Goal: Use online tool/utility: Use online tool/utility

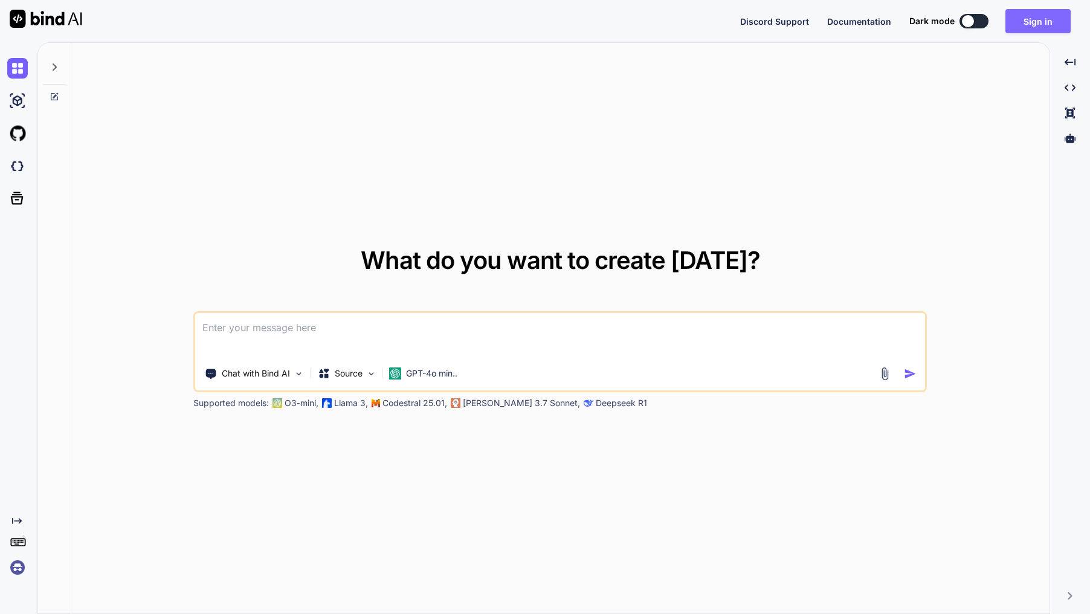
click at [1051, 25] on button "Sign in" at bounding box center [1037, 21] width 65 height 24
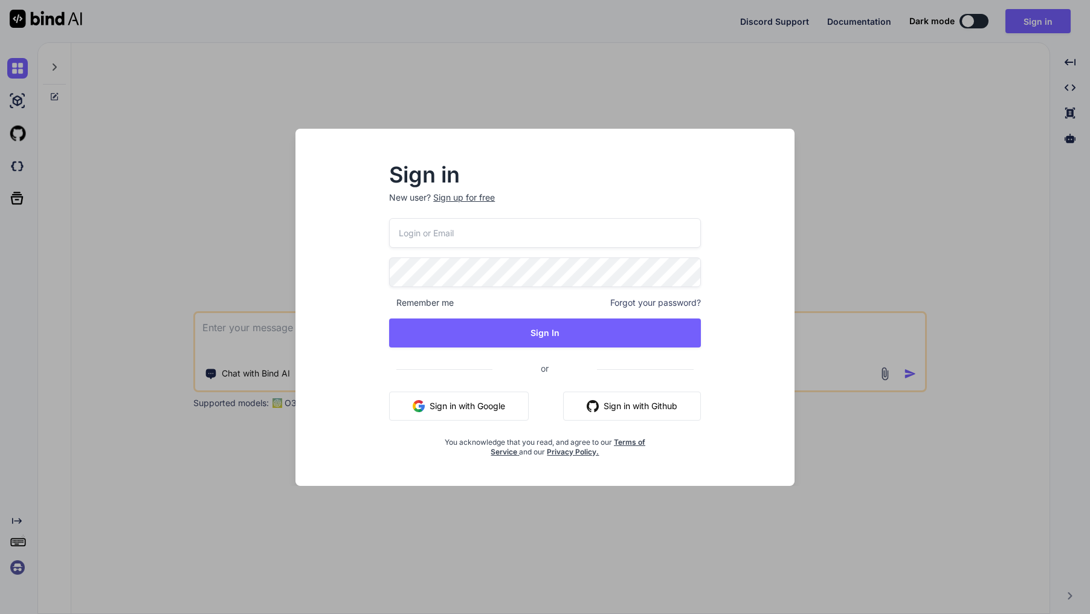
click at [462, 227] on input "email" at bounding box center [545, 233] width 312 height 30
type input "[EMAIL_ADDRESS][DOMAIN_NAME]"
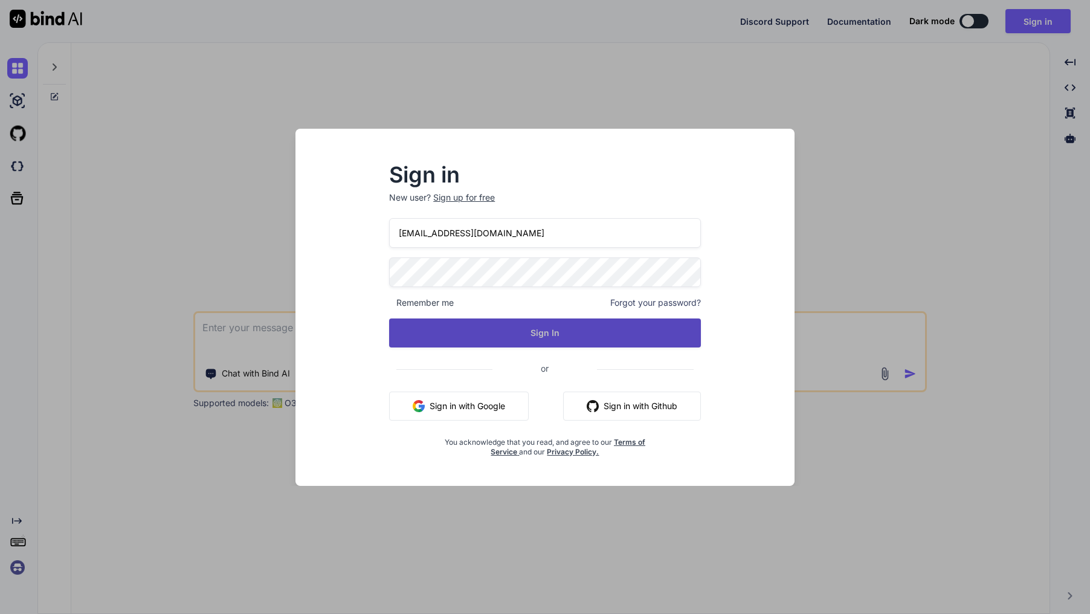
click at [518, 338] on button "Sign In" at bounding box center [545, 332] width 312 height 29
click at [546, 332] on button "Sign In" at bounding box center [545, 332] width 312 height 29
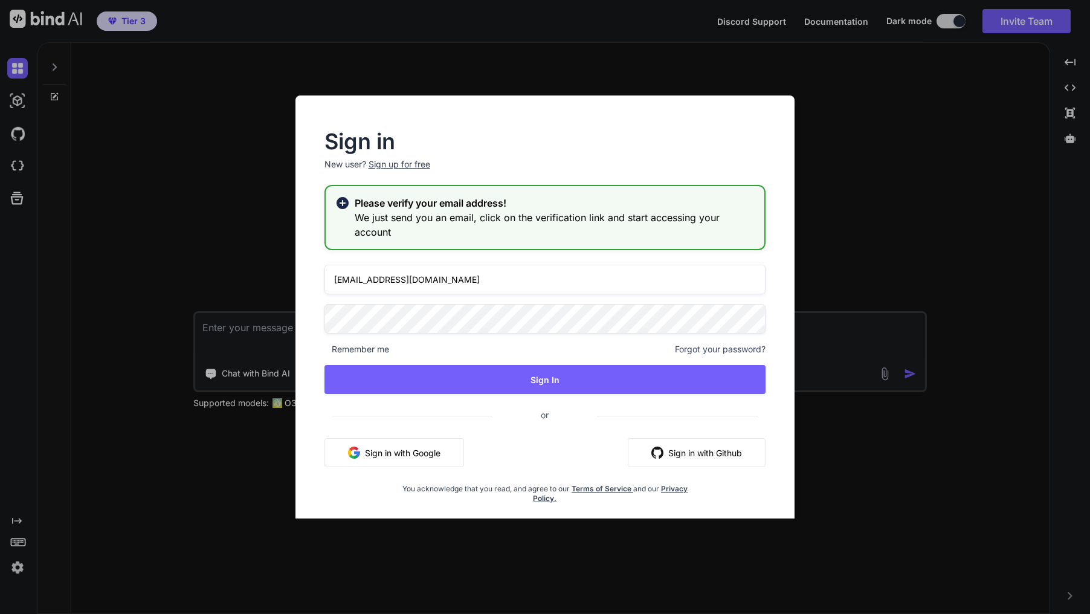
type textarea "x"
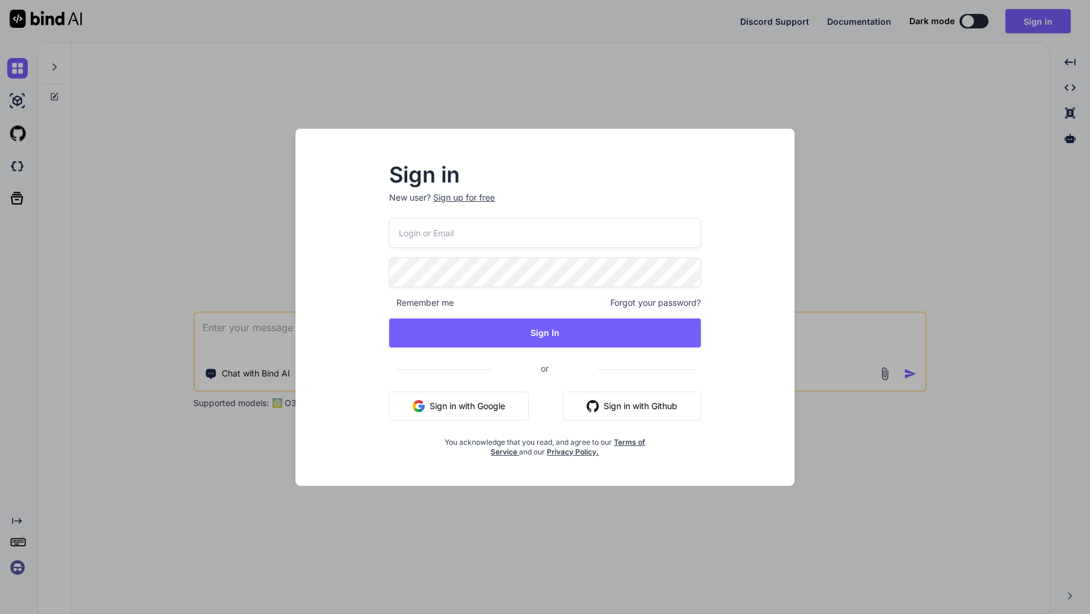
click at [505, 229] on input "email" at bounding box center [545, 233] width 312 height 30
type input "[EMAIL_ADDRESS][DOMAIN_NAME]"
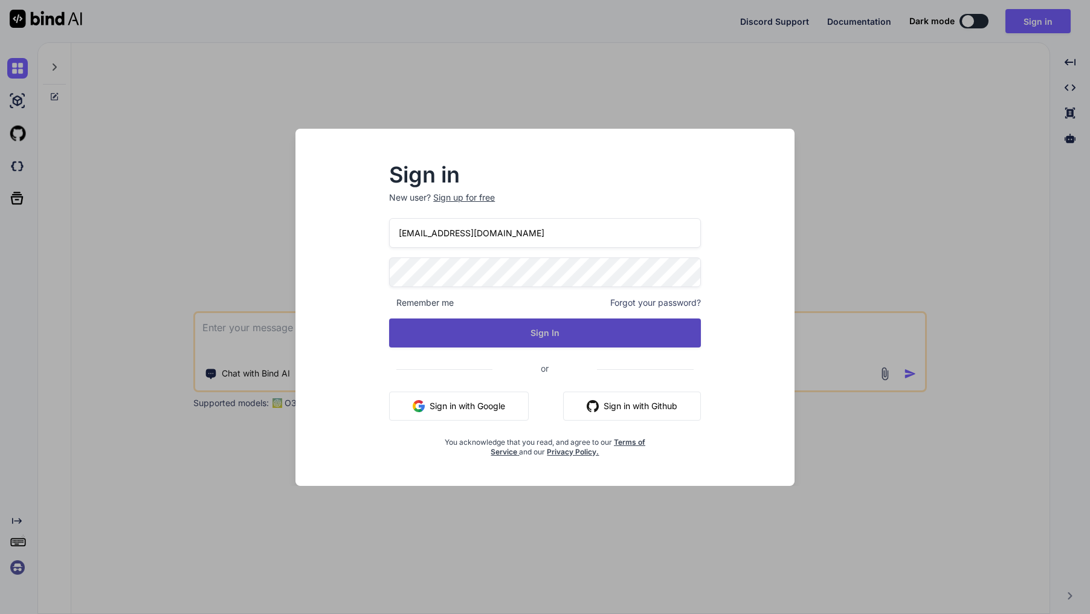
click at [500, 339] on button "Sign In" at bounding box center [545, 332] width 312 height 29
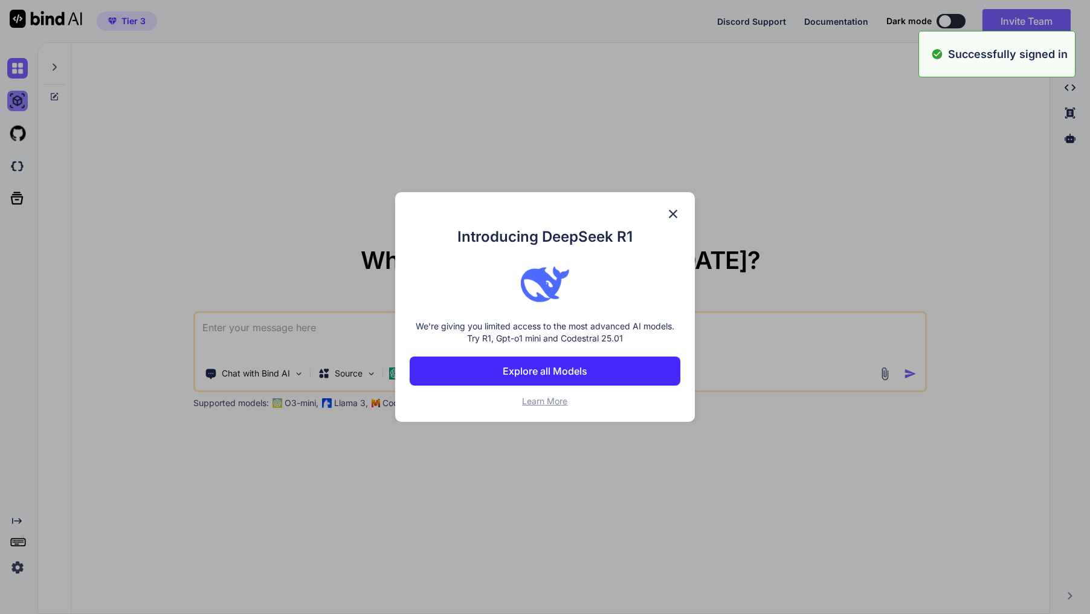
click at [27, 100] on div "Introducing DeepSeek R1 We're giving you limited access to the most advanced AI…" at bounding box center [545, 307] width 1090 height 614
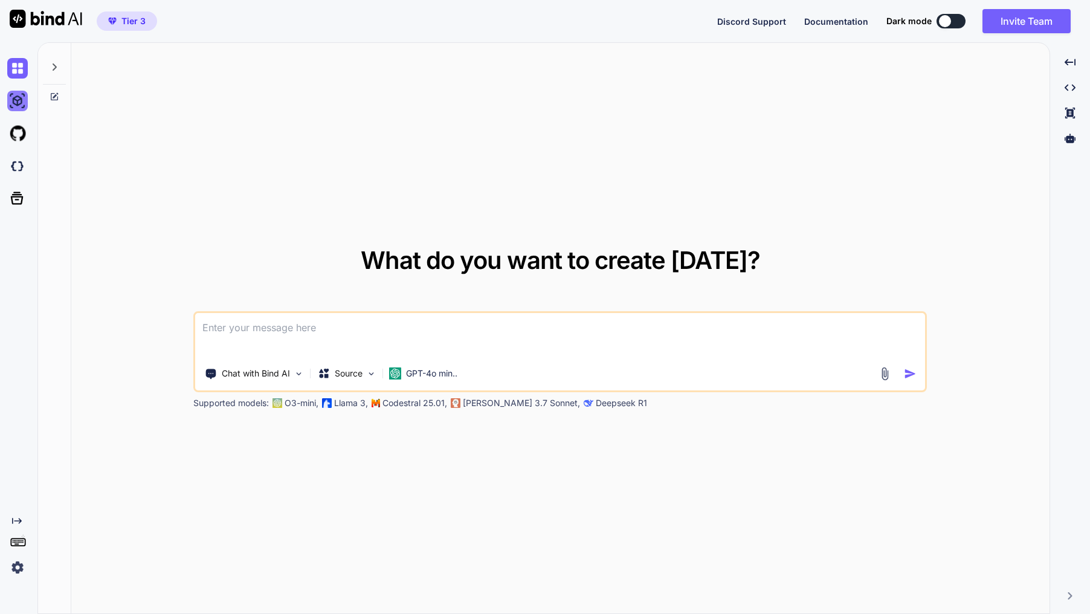
click at [25, 101] on img at bounding box center [17, 101] width 21 height 21
type textarea "x"
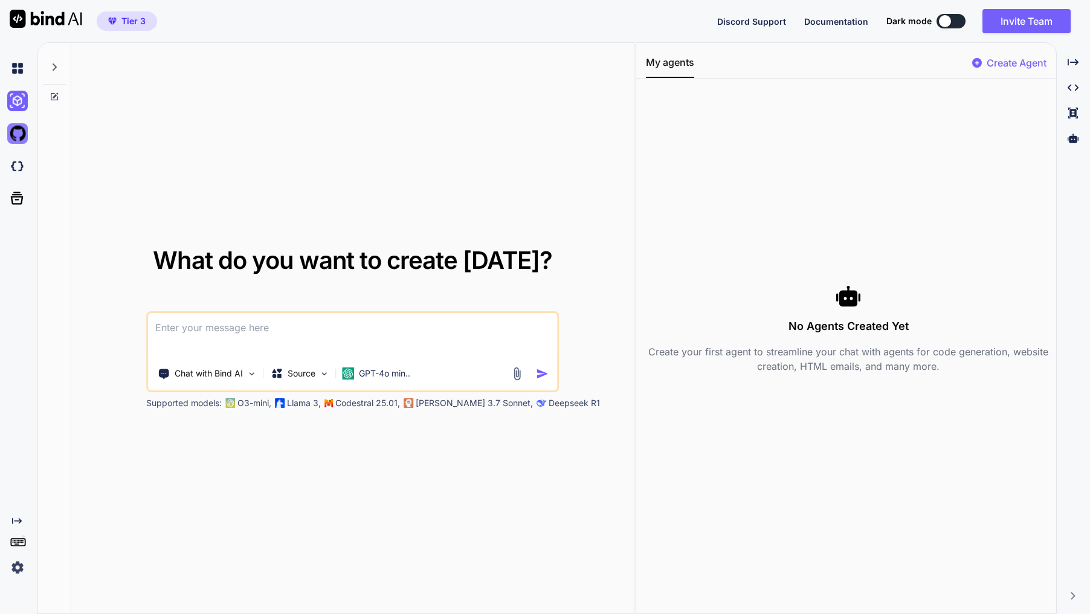
click at [11, 132] on img at bounding box center [17, 133] width 21 height 21
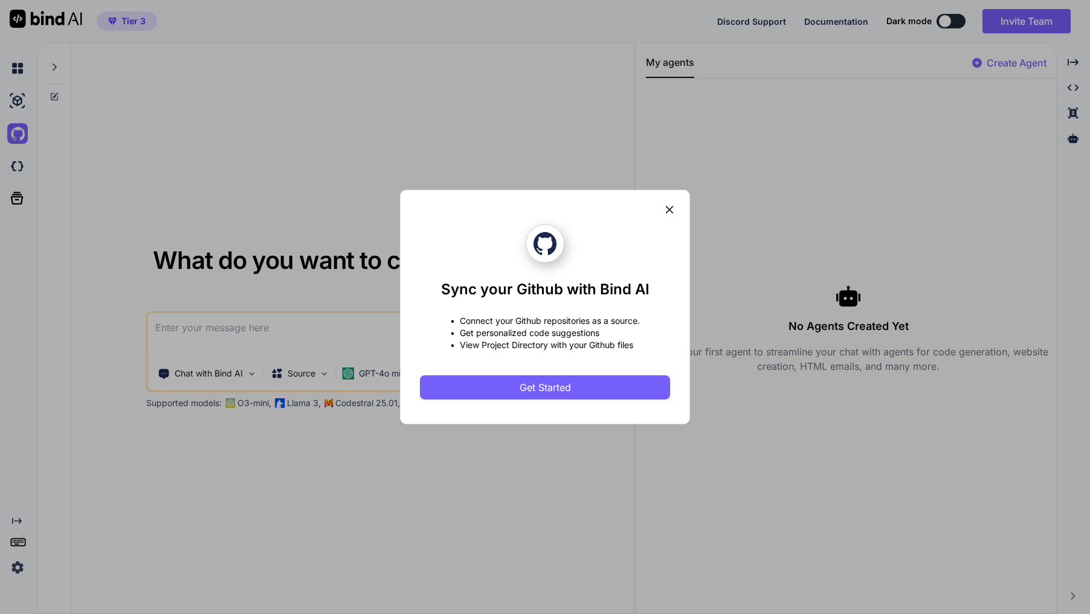
click at [666, 208] on icon at bounding box center [669, 209] width 13 height 13
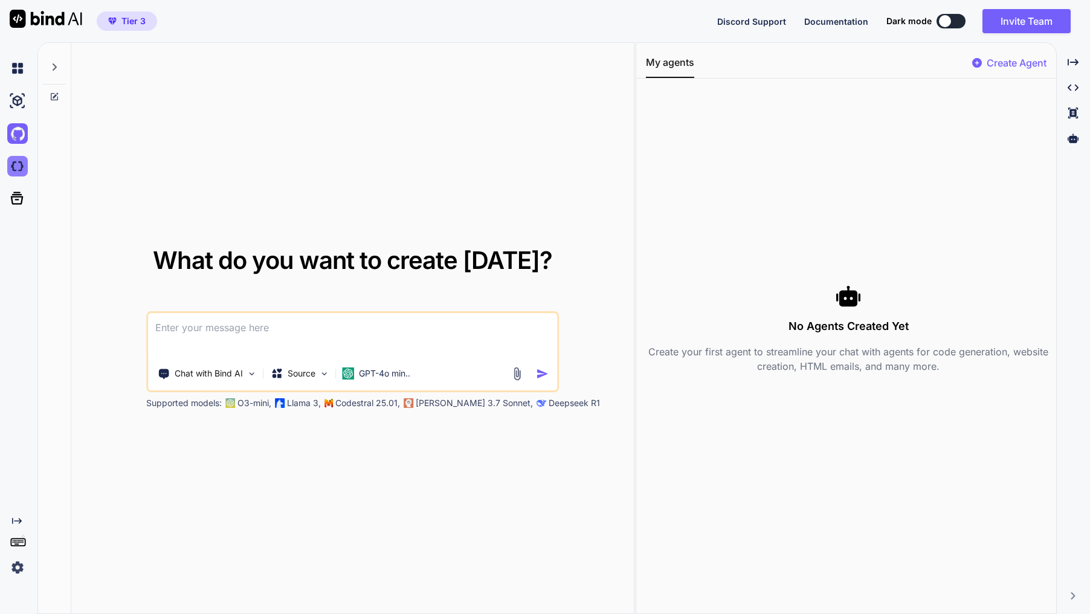
click at [13, 170] on img at bounding box center [17, 166] width 21 height 21
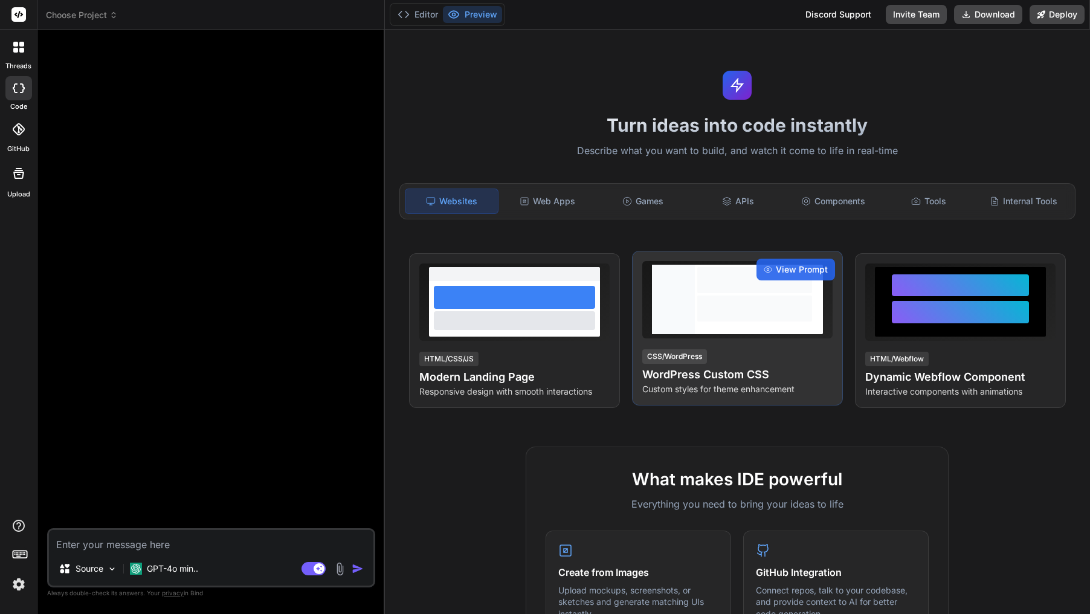
type textarea "x"
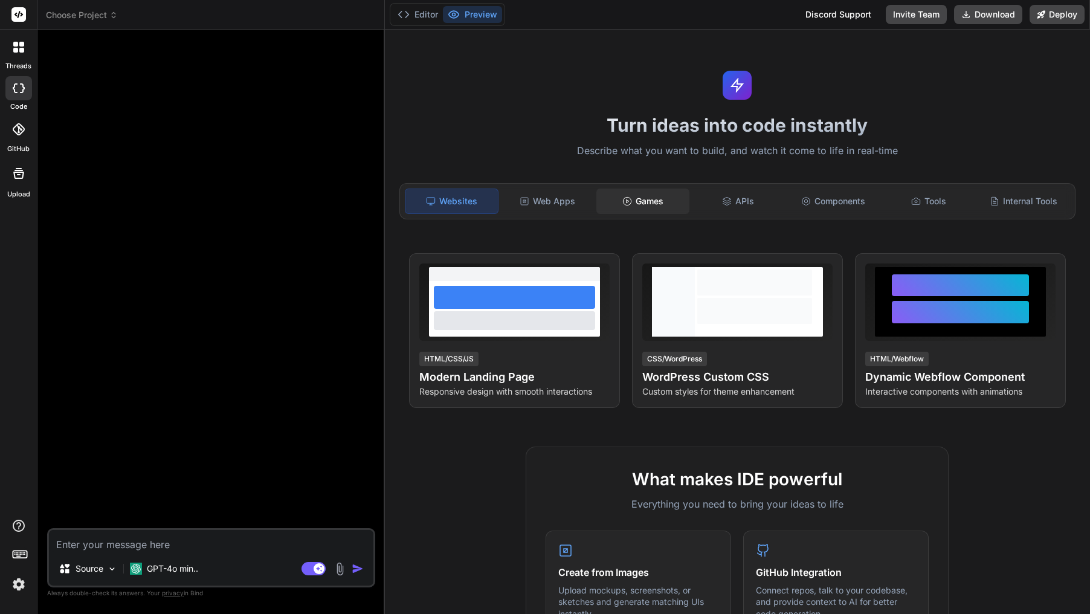
click at [649, 198] on div "Games" at bounding box center [642, 201] width 93 height 25
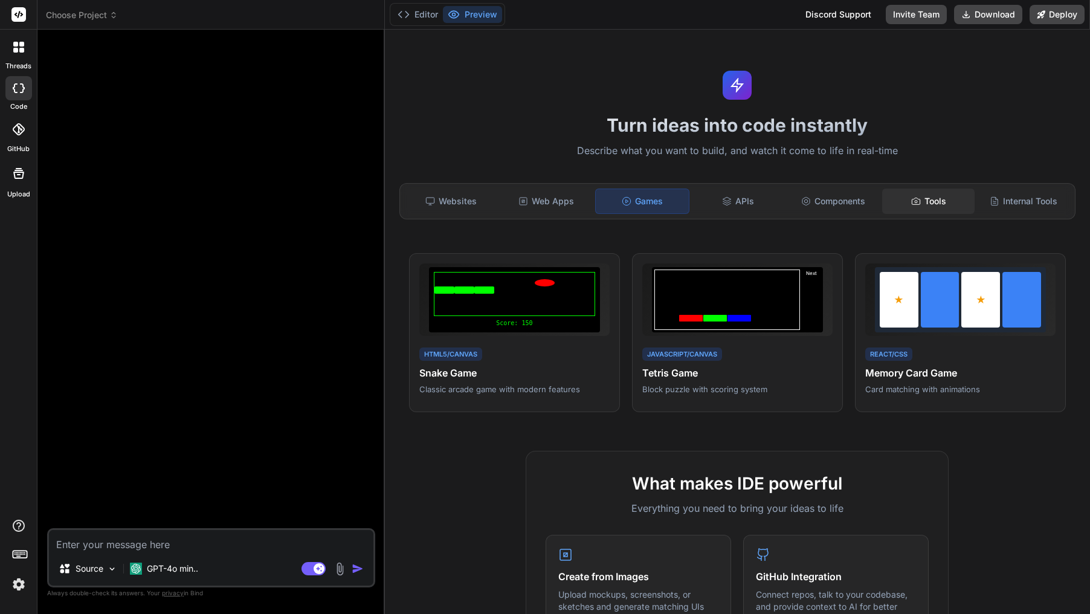
click at [917, 196] on icon at bounding box center [916, 201] width 10 height 10
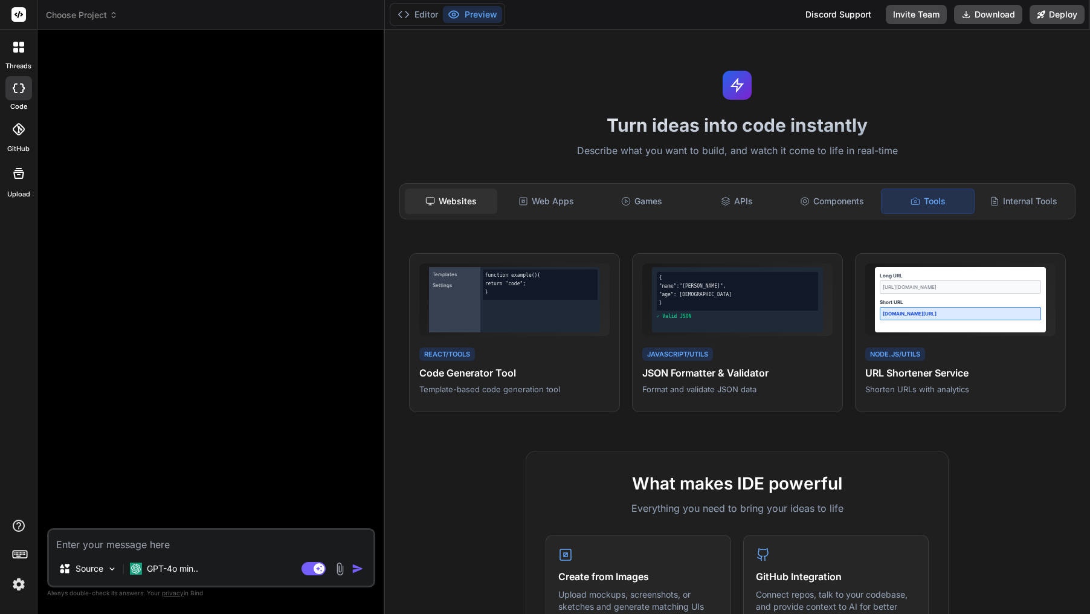
click at [467, 198] on div "Websites" at bounding box center [451, 201] width 93 height 25
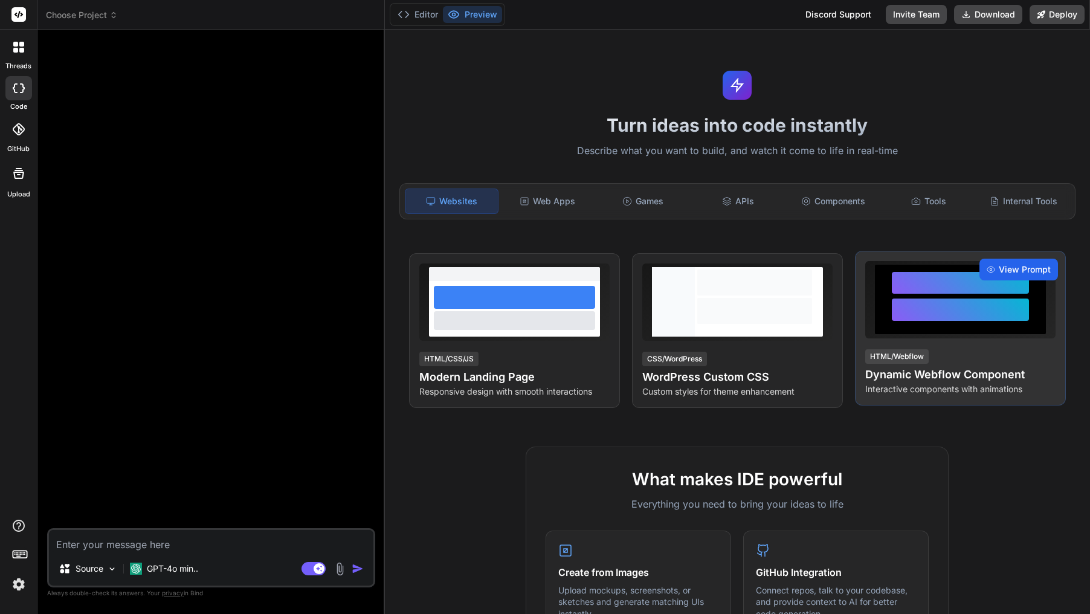
click at [1008, 272] on span "View Prompt" at bounding box center [1025, 269] width 52 height 12
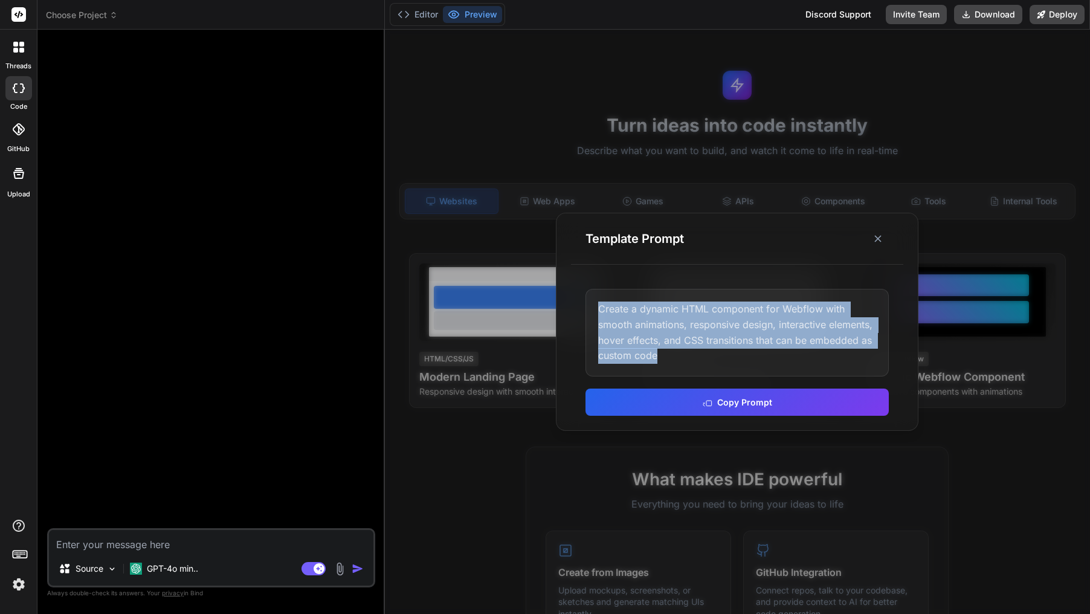
drag, startPoint x: 669, startPoint y: 358, endPoint x: 593, endPoint y: 312, distance: 89.2
click at [594, 312] on div "Create a dynamic HTML component for Webflow with smooth animations, responsive …" at bounding box center [736, 332] width 303 height 87
copy div "Create a dynamic HTML component for Webflow with smooth animations, responsive …"
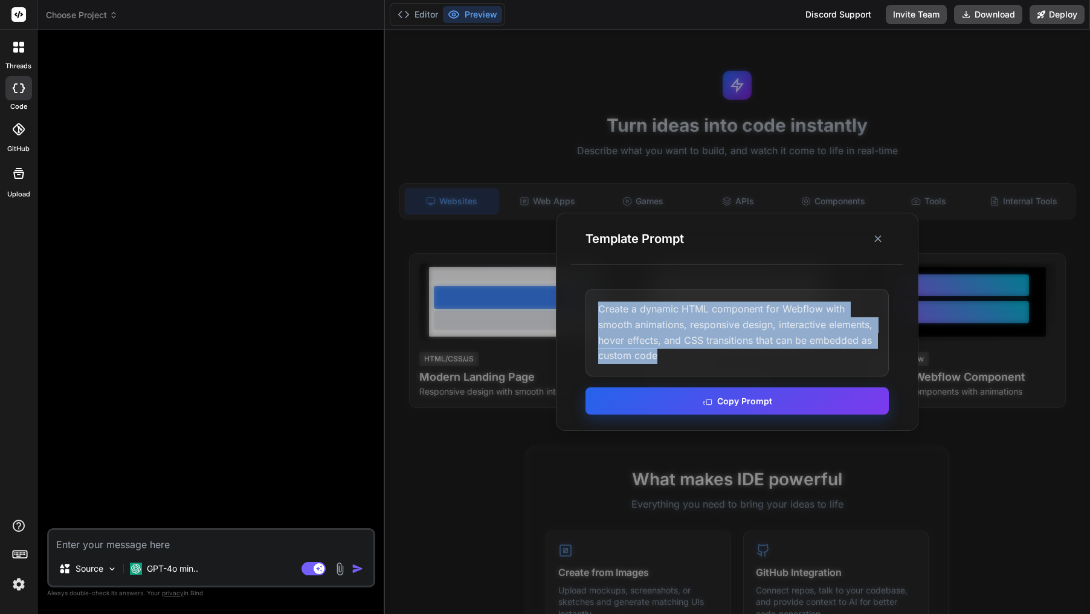
click at [766, 398] on button "Copy Prompt" at bounding box center [736, 400] width 303 height 27
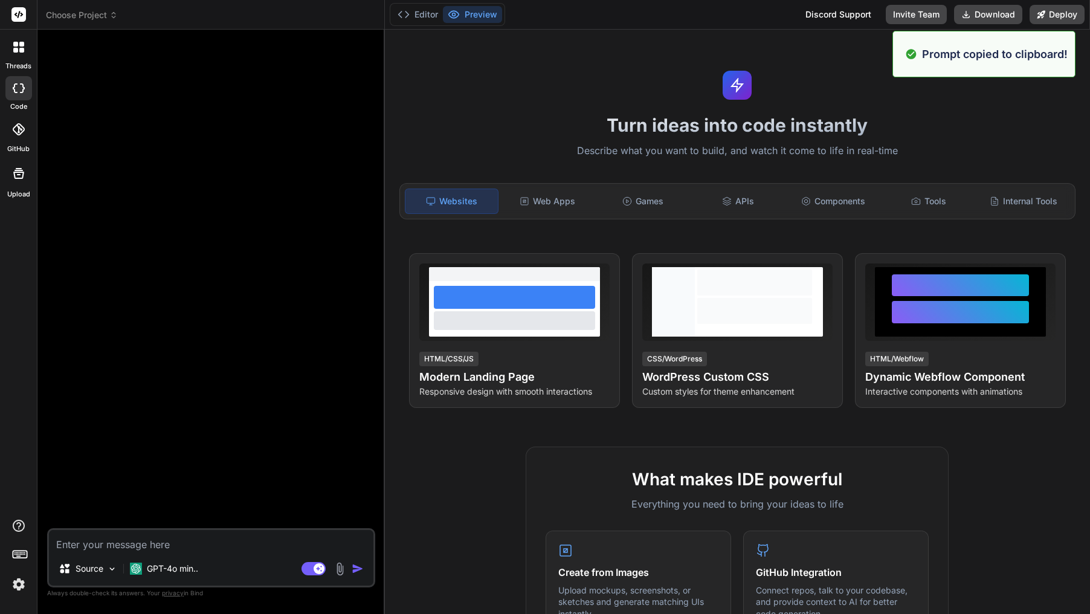
click at [158, 540] on textarea at bounding box center [211, 541] width 324 height 22
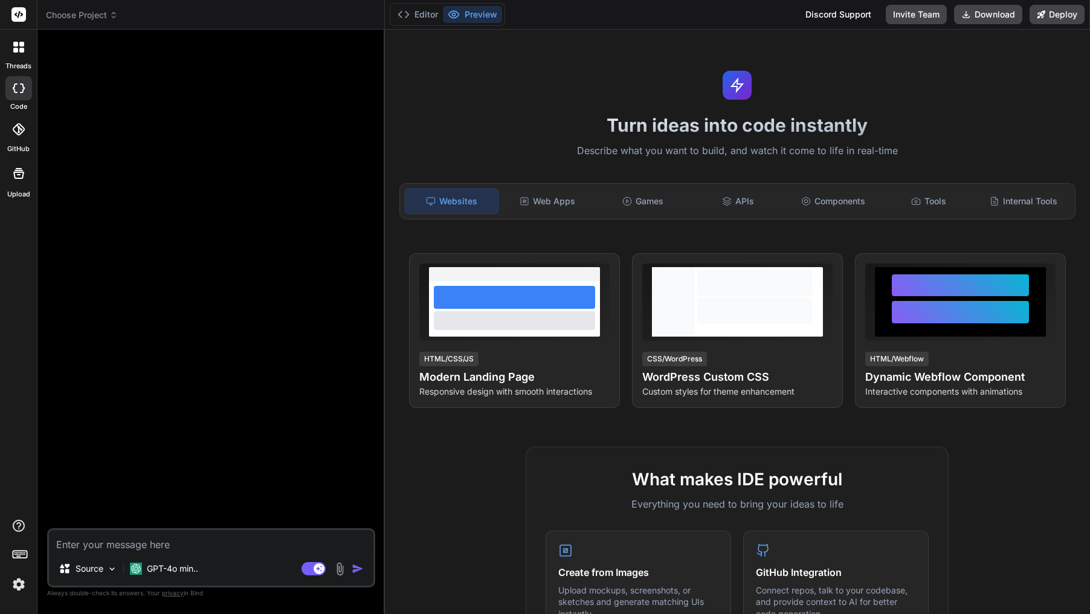
paste textarea "Create a dynamic HTML component for Webflow with smooth animations, responsive …"
type textarea "Create a dynamic HTML component for Webflow with smooth animations, responsive …"
type textarea "x"
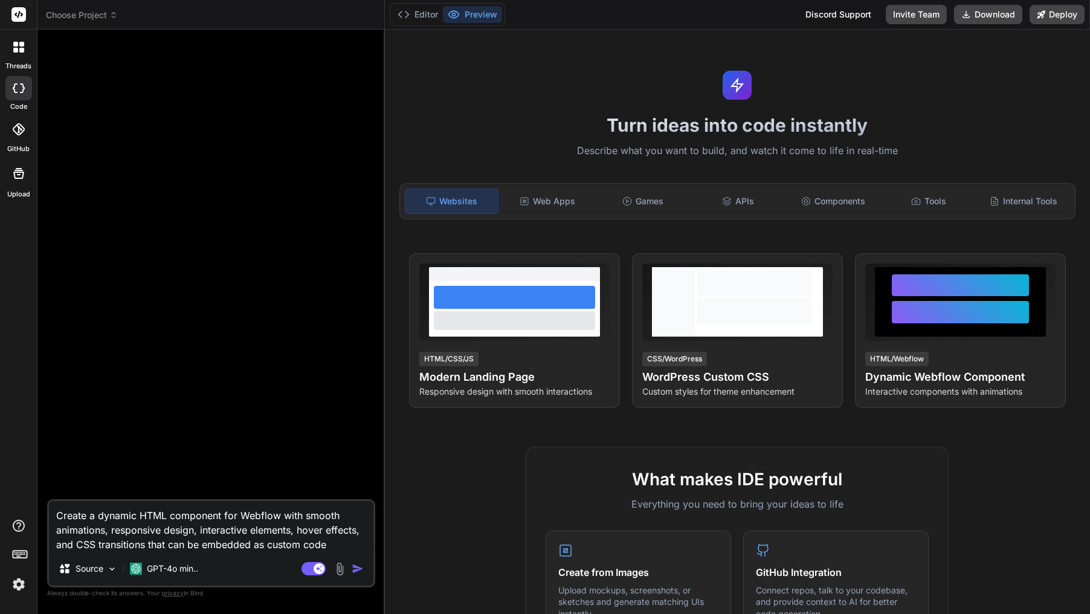
type textarea "Create a dynamic HTML component for Webflow with smooth animations, responsive …"
click at [358, 569] on img "button" at bounding box center [358, 568] width 12 height 12
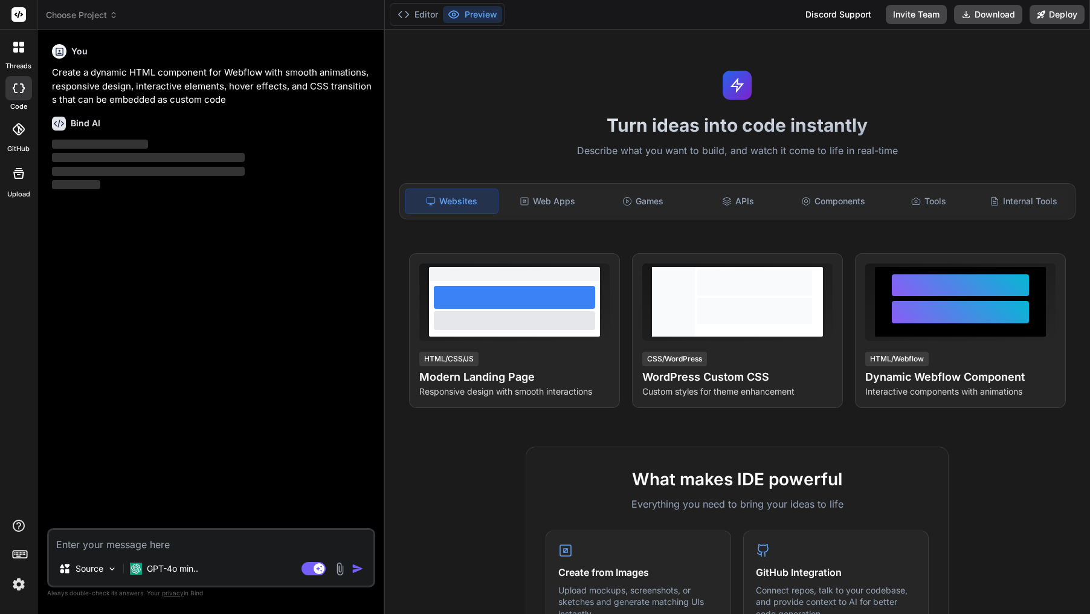
click at [19, 585] on img at bounding box center [18, 584] width 21 height 21
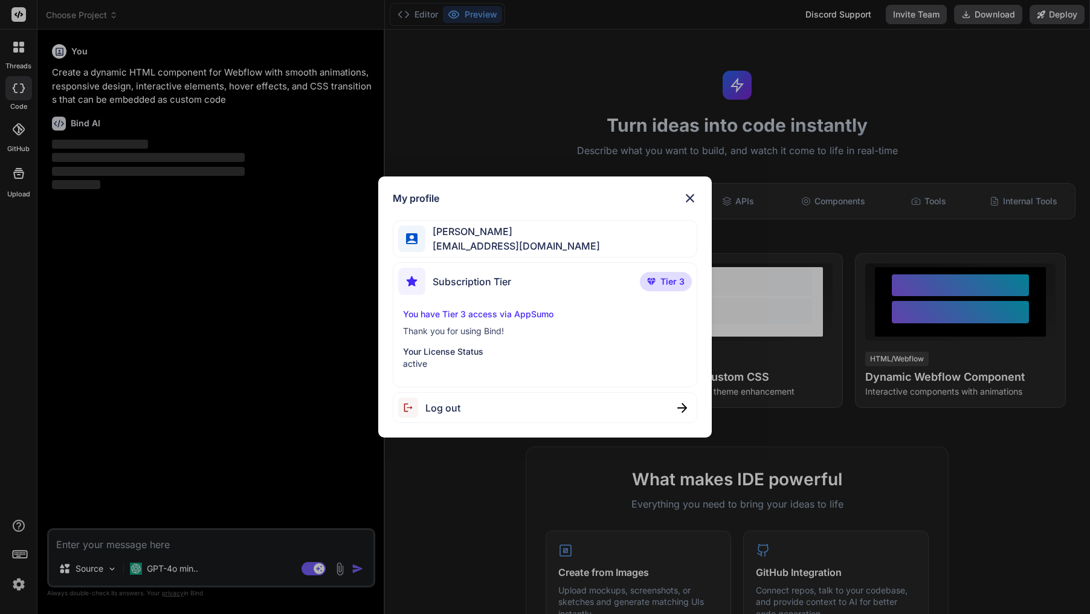
drag, startPoint x: 691, startPoint y: 195, endPoint x: 662, endPoint y: 202, distance: 30.0
click at [691, 195] on img at bounding box center [690, 198] width 15 height 15
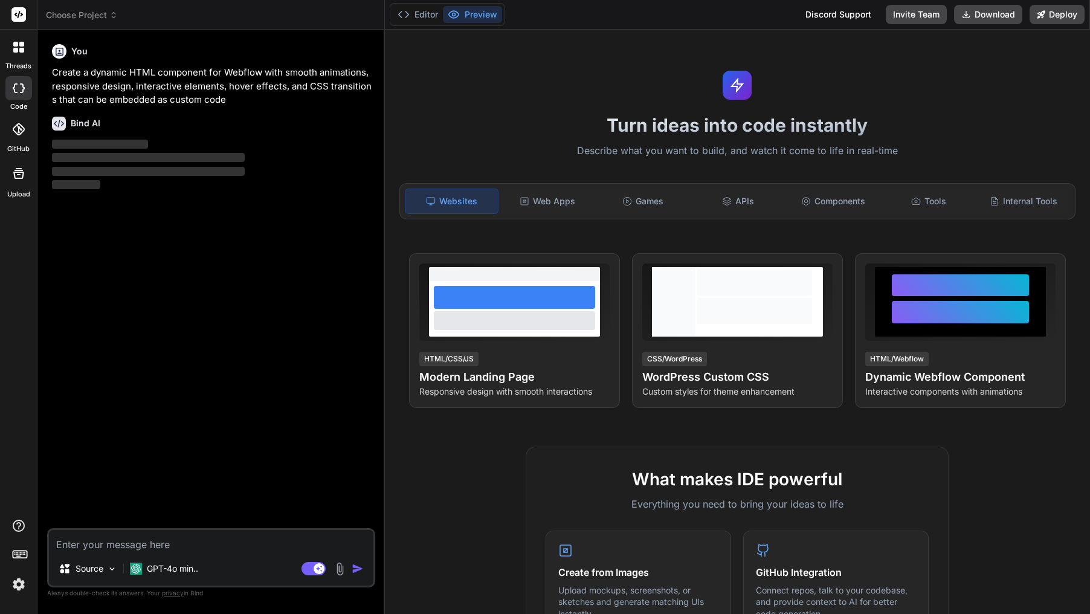
click at [19, 556] on icon at bounding box center [19, 553] width 17 height 17
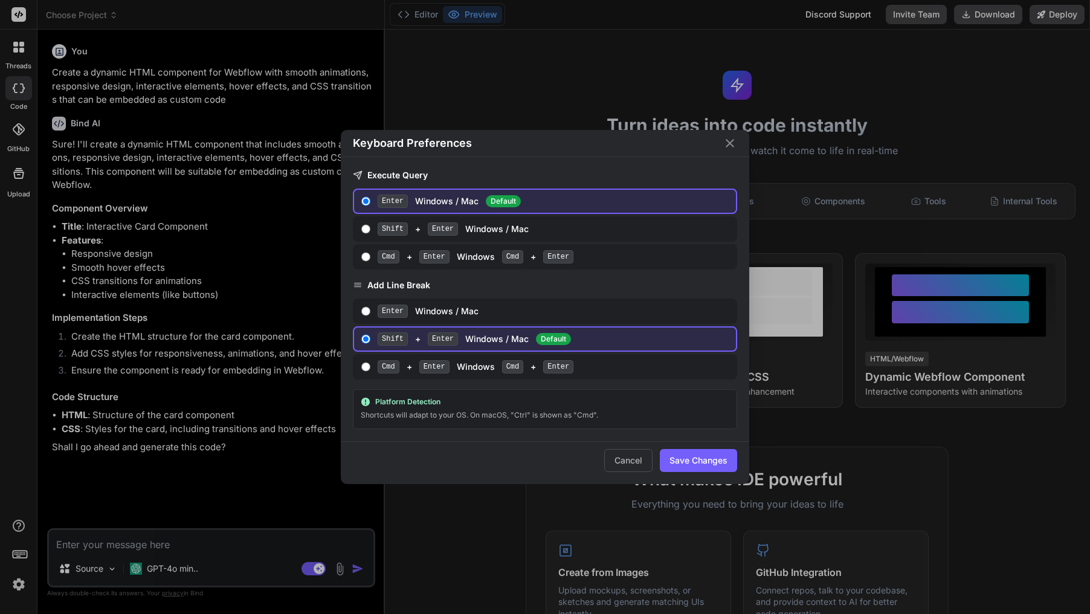
click at [626, 465] on button "Cancel" at bounding box center [628, 460] width 48 height 23
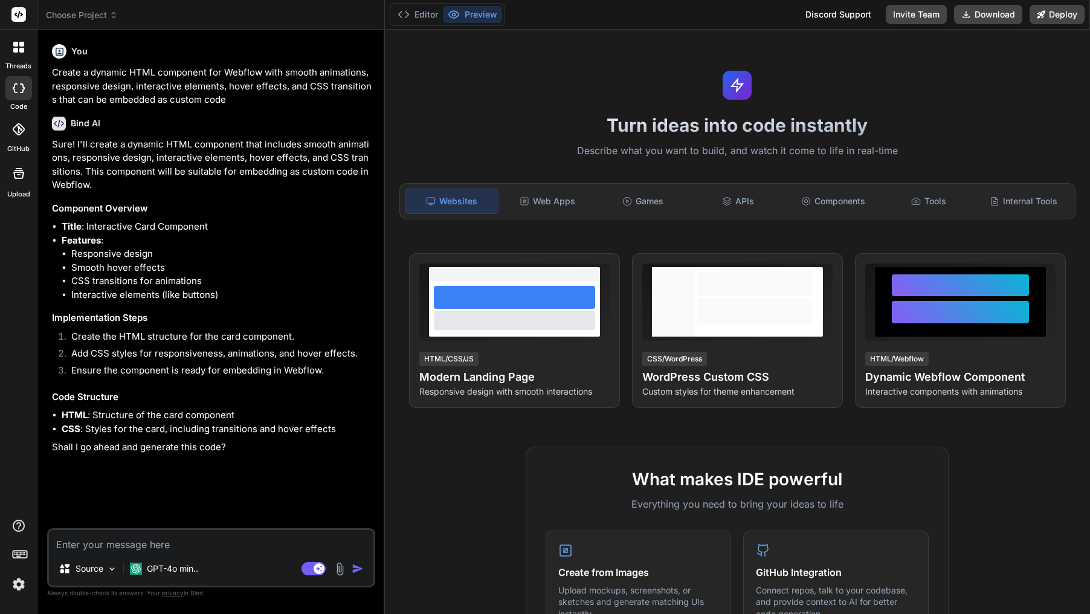
type textarea "x"
click at [207, 545] on textarea at bounding box center [211, 541] width 324 height 22
type textarea "y"
type textarea "x"
type textarea "ye"
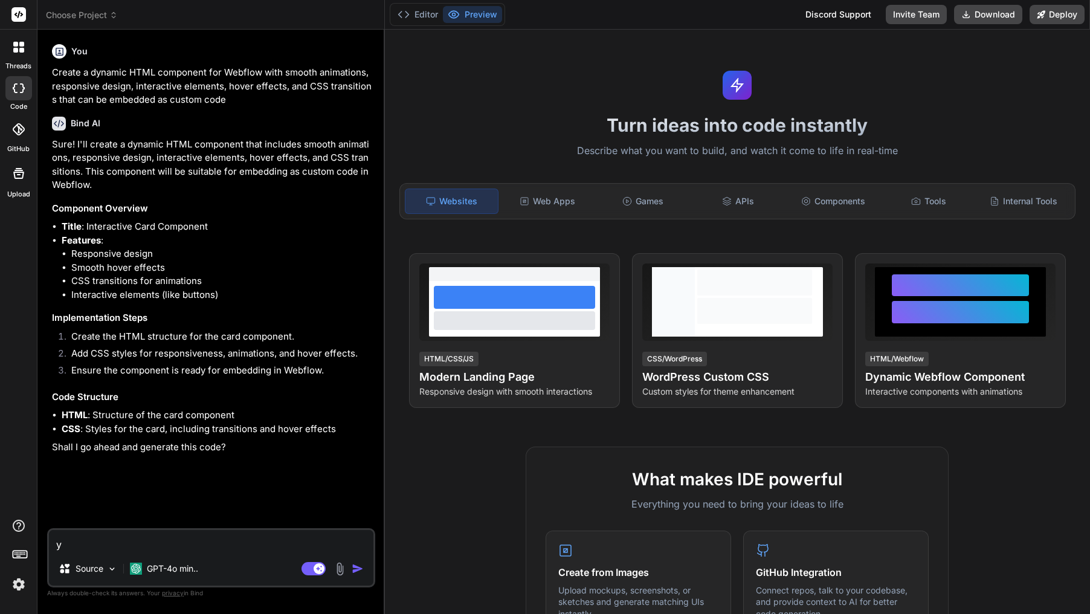
type textarea "x"
type textarea "yes"
type textarea "x"
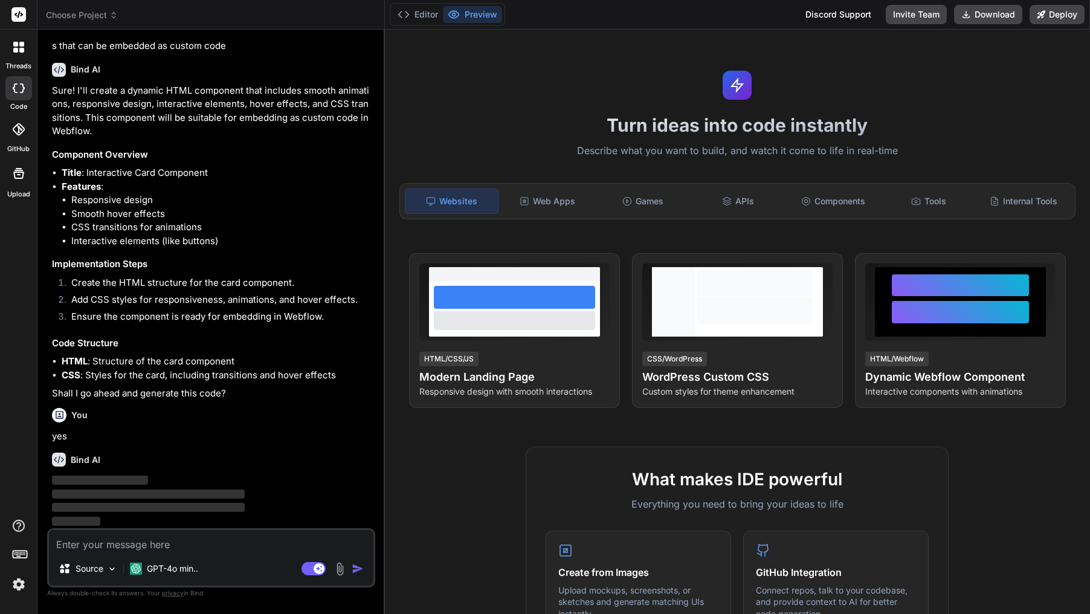
scroll to position [54, 0]
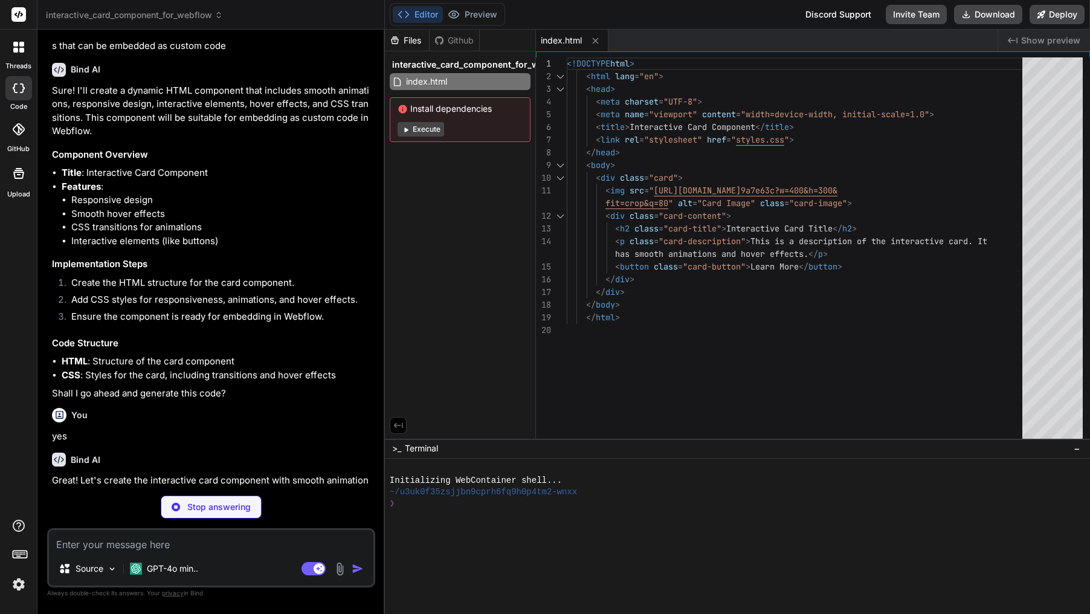
type textarea "x"
type textarea "}"
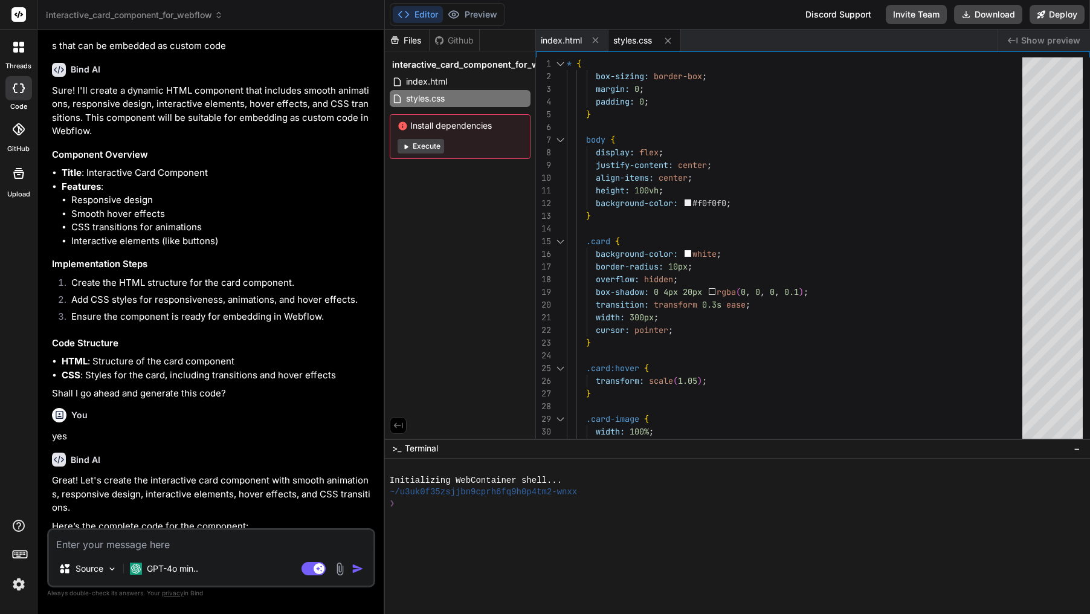
click at [427, 148] on button "Execute" at bounding box center [421, 146] width 47 height 15
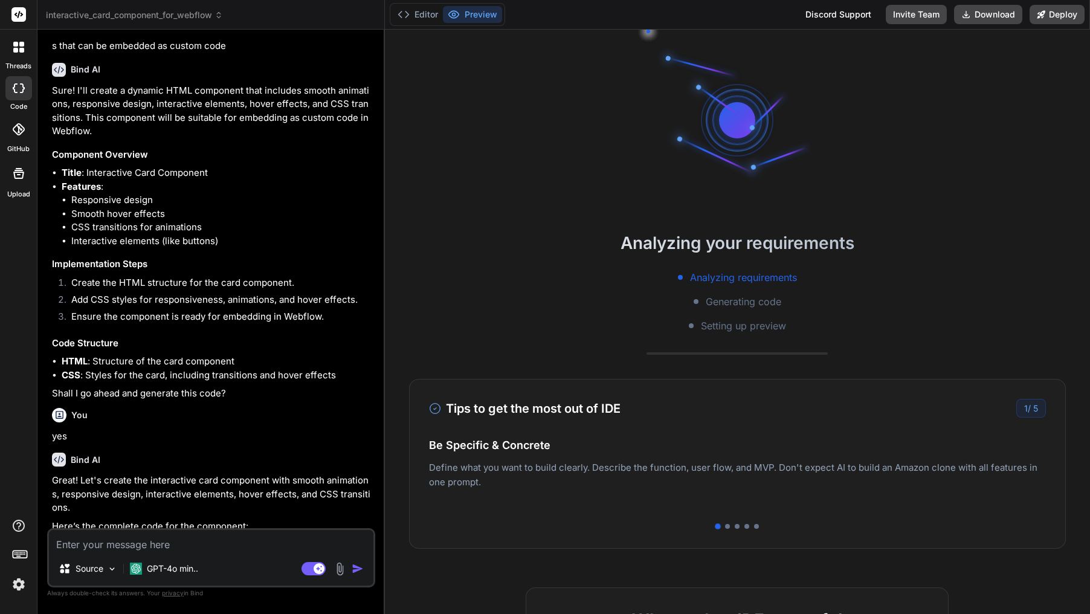
scroll to position [80, 0]
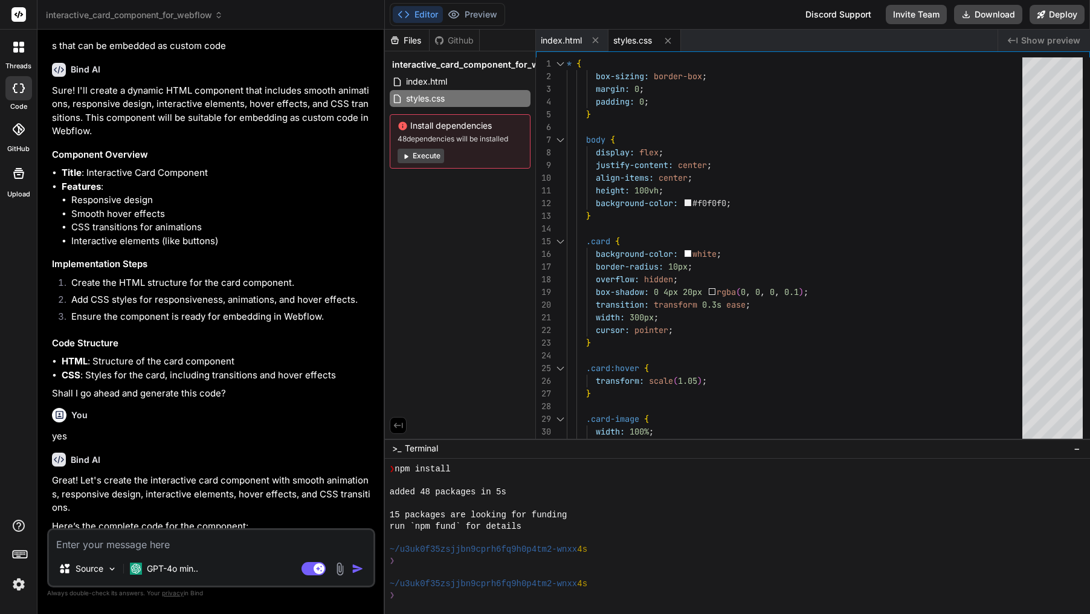
click at [436, 159] on button "Execute" at bounding box center [421, 156] width 47 height 15
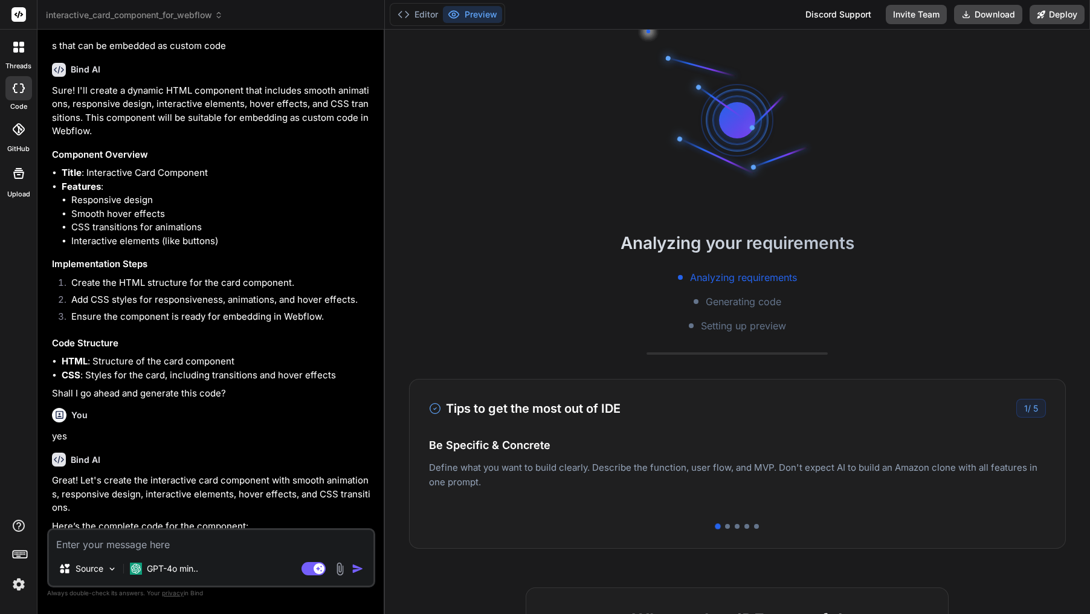
scroll to position [218, 0]
type textarea "x"
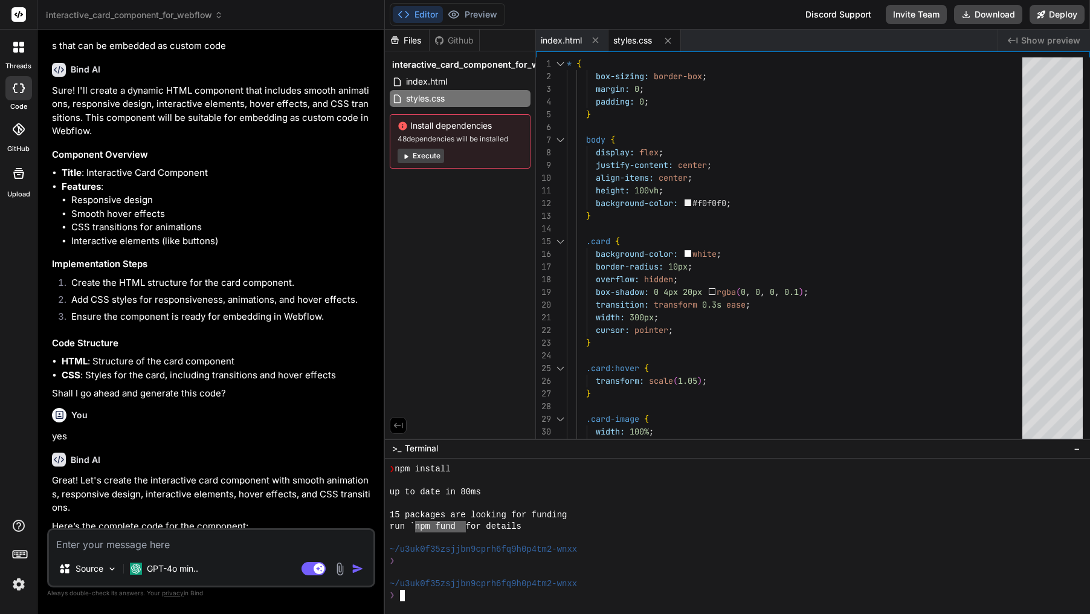
drag, startPoint x: 468, startPoint y: 526, endPoint x: 427, endPoint y: 526, distance: 41.1
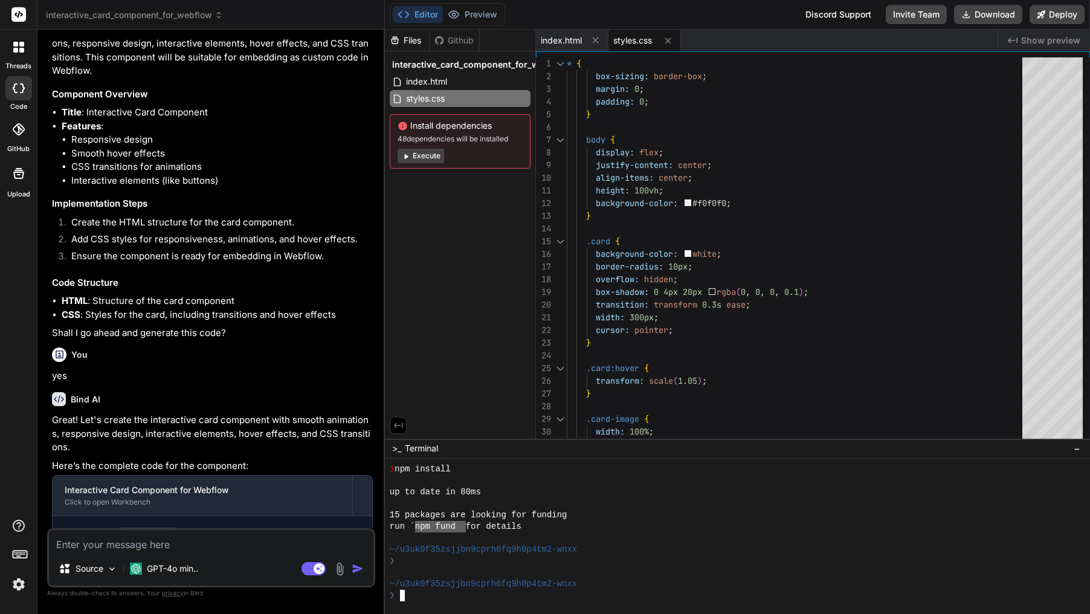
scroll to position [205, 0]
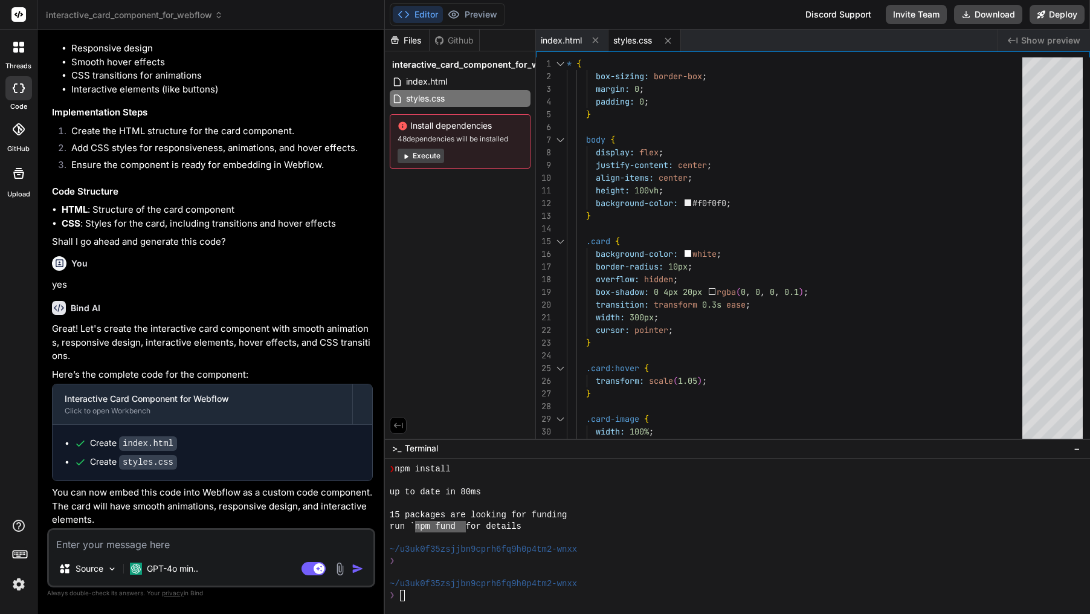
click at [139, 544] on textarea at bounding box center [211, 541] width 324 height 22
click at [149, 547] on textarea at bounding box center [211, 541] width 324 height 22
paste textarea "npm fund"
type textarea "npm fund"
type textarea "x"
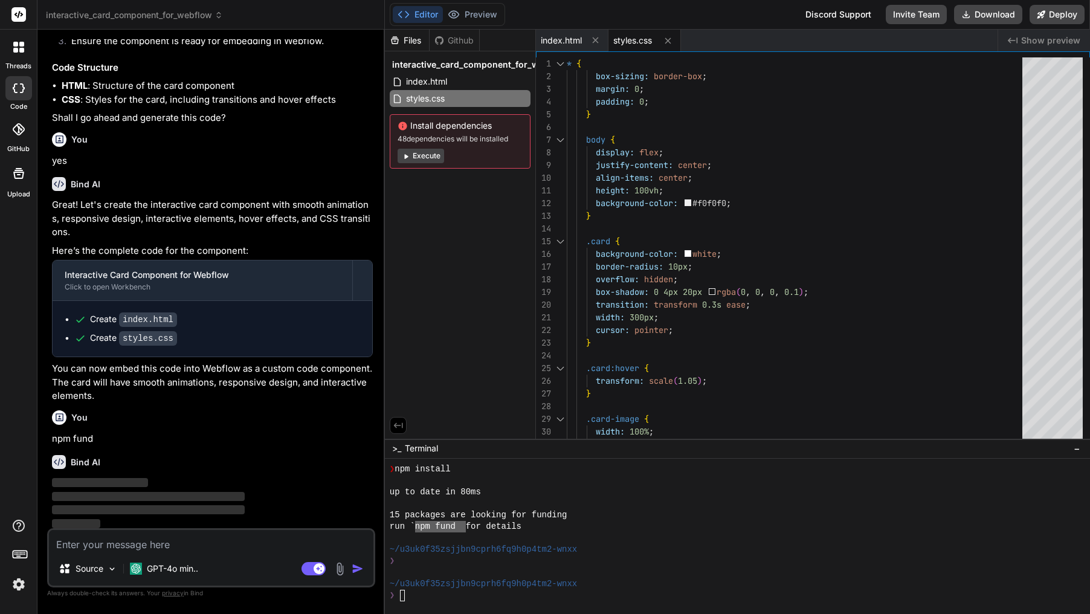
scroll to position [330, 0]
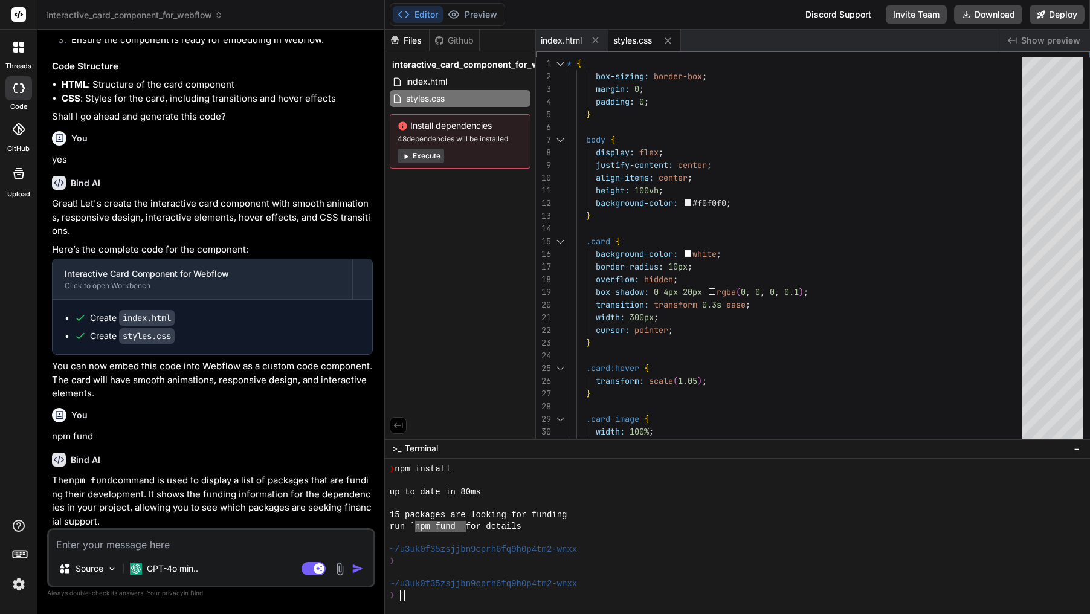
type textarea "x"
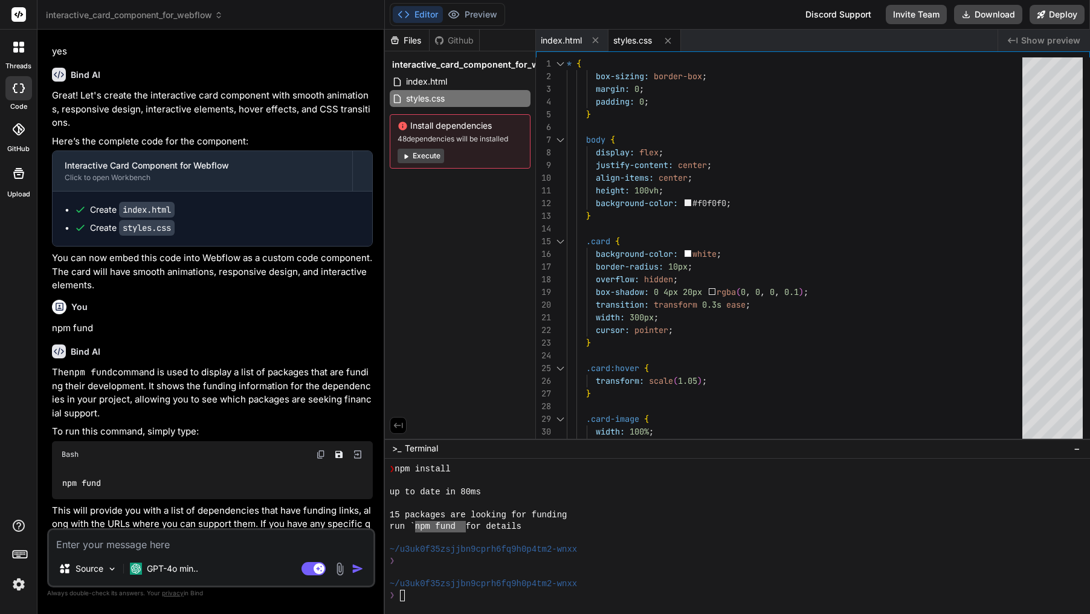
scroll to position [457, 0]
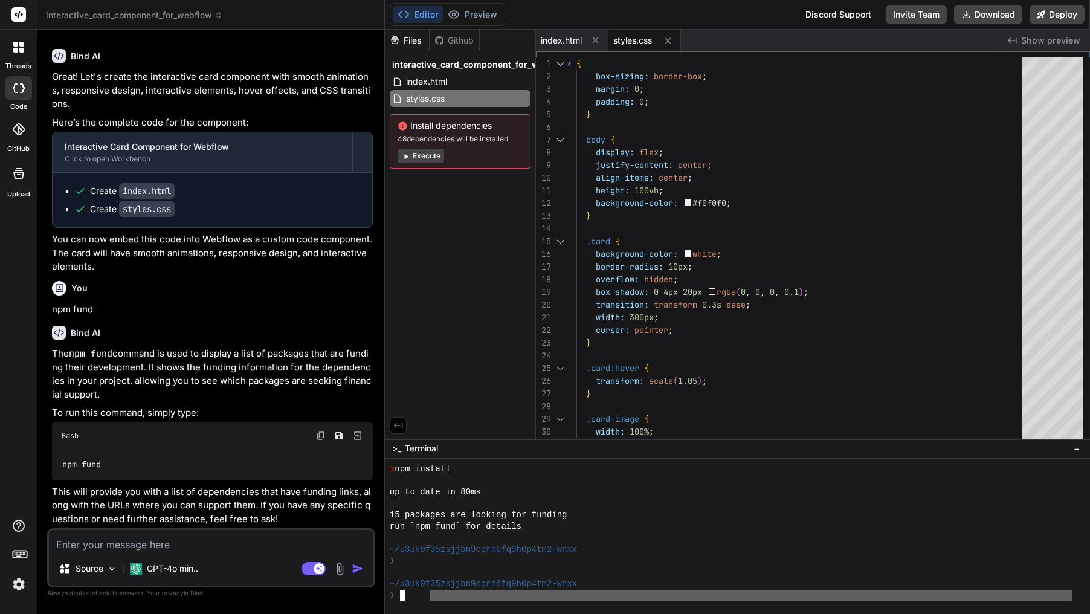
click at [431, 602] on div at bounding box center [737, 536] width 705 height 155
click at [447, 598] on div "❯" at bounding box center [731, 595] width 682 height 11
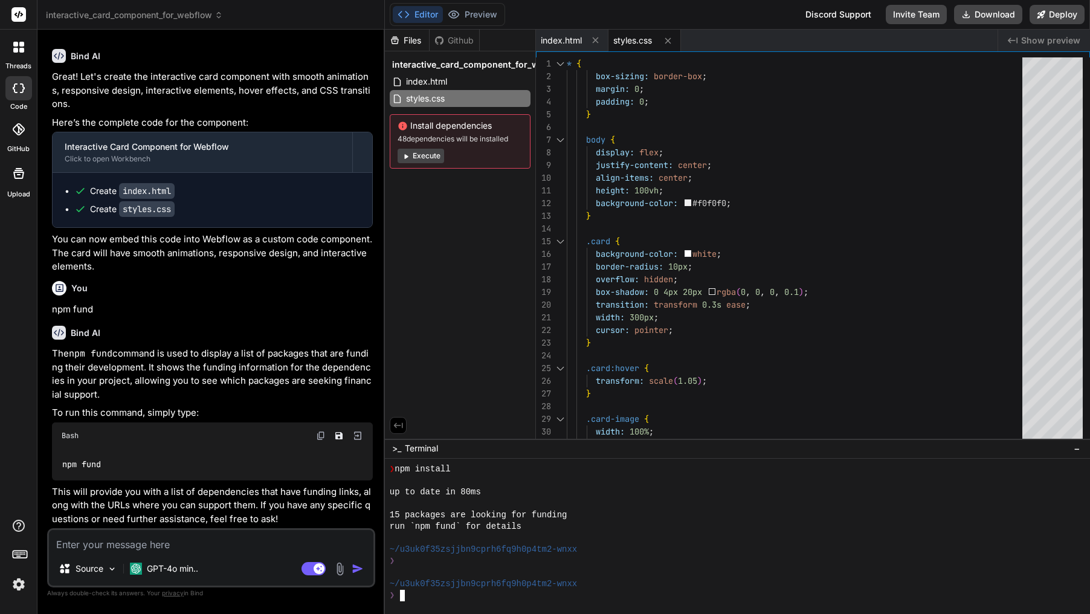
type textarea "npm fund"
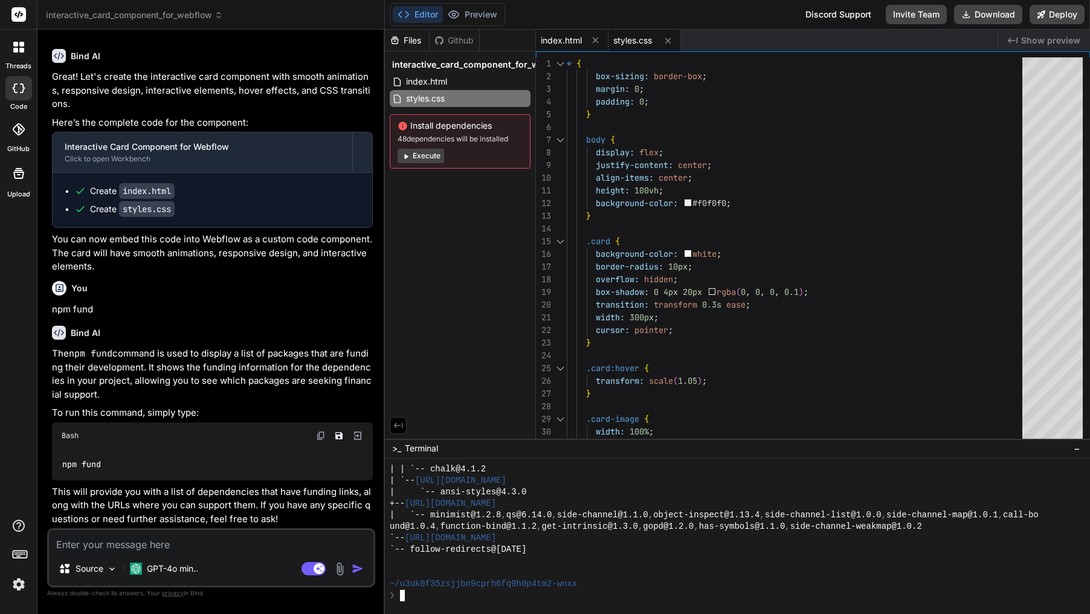
click at [578, 42] on span "index.html" at bounding box center [561, 40] width 41 height 12
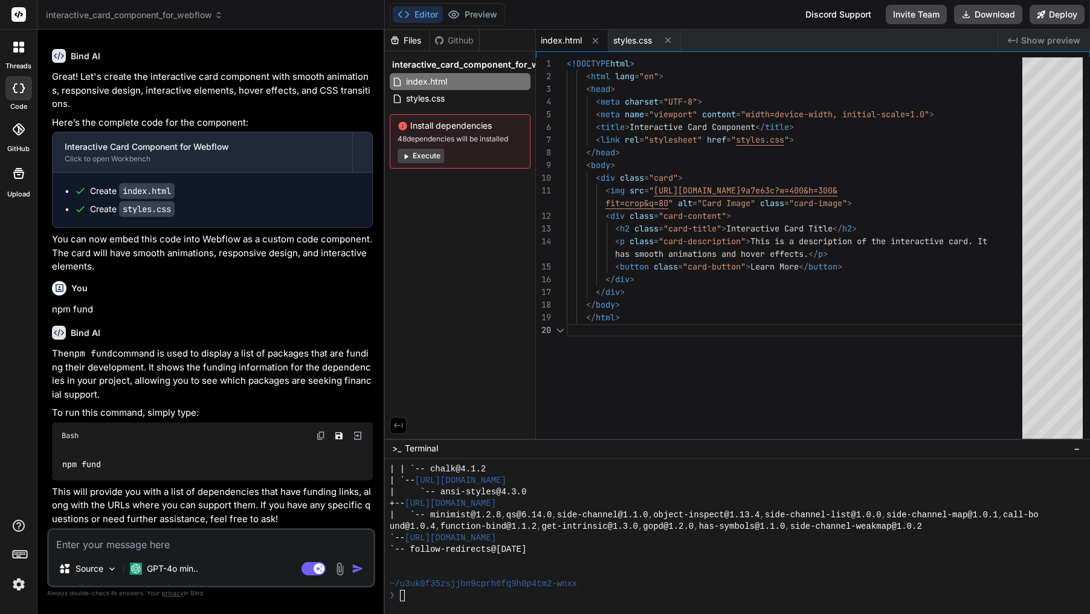
scroll to position [13, 0]
click at [462, 39] on div "Github" at bounding box center [455, 40] width 50 height 12
click at [434, 102] on span "styles.css" at bounding box center [425, 98] width 41 height 15
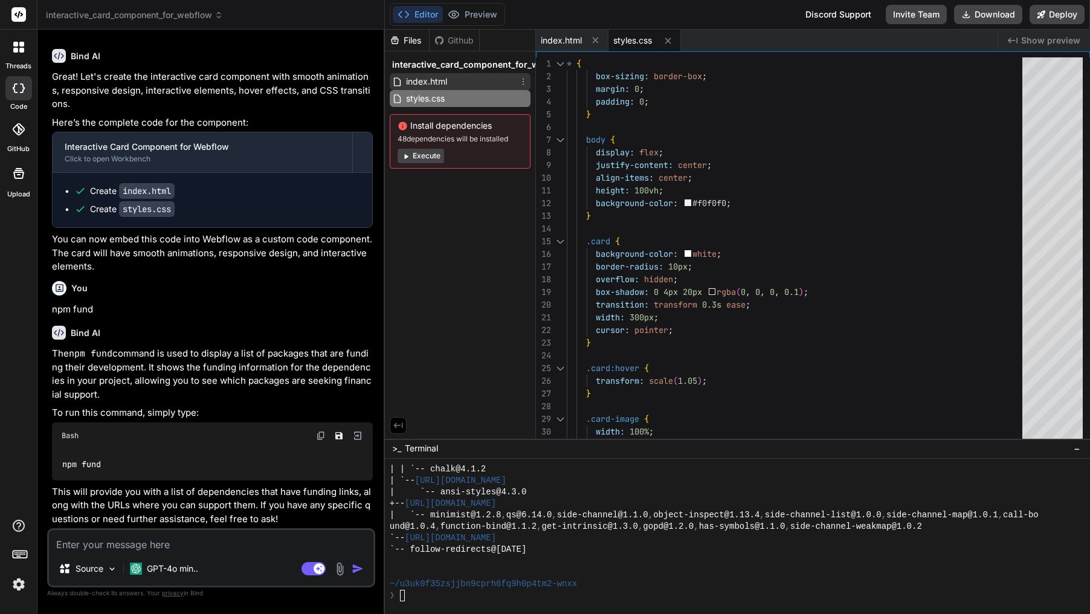
click at [443, 81] on span "index.html" at bounding box center [427, 81] width 44 height 15
type textarea "</html>"
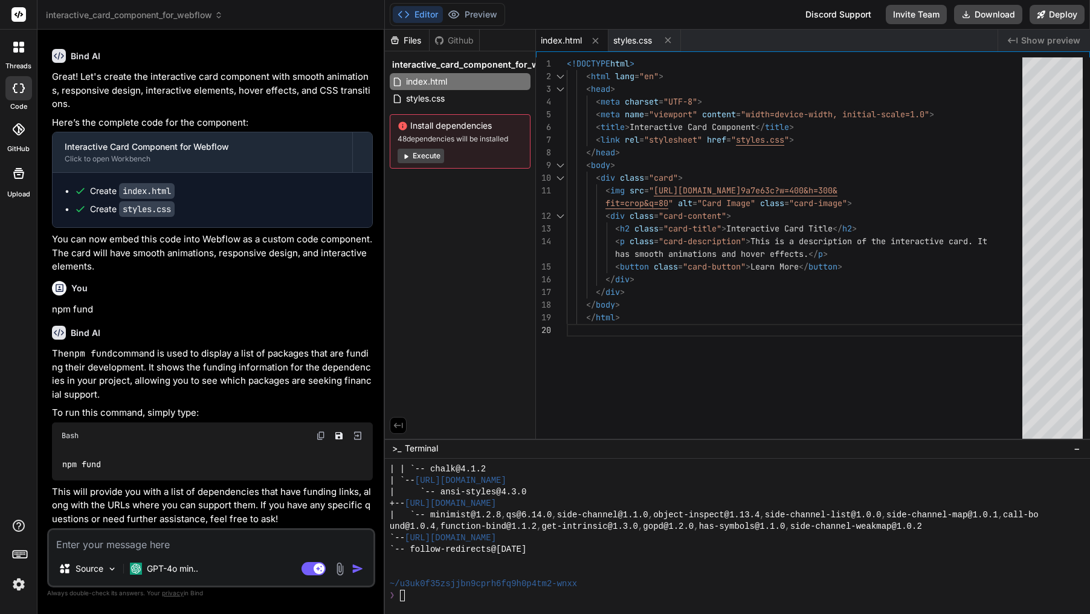
click at [134, 544] on textarea at bounding box center [211, 541] width 324 height 22
type textarea "h"
type textarea "x"
type textarea "ho"
type textarea "x"
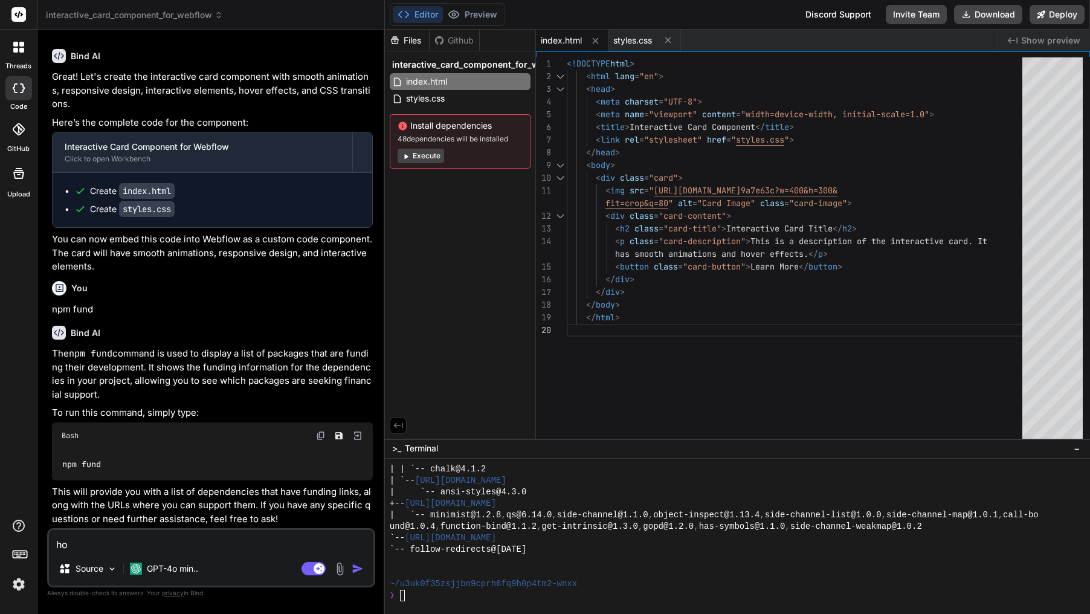
type textarea "how"
type textarea "x"
type textarea "how"
type textarea "x"
type textarea "how c"
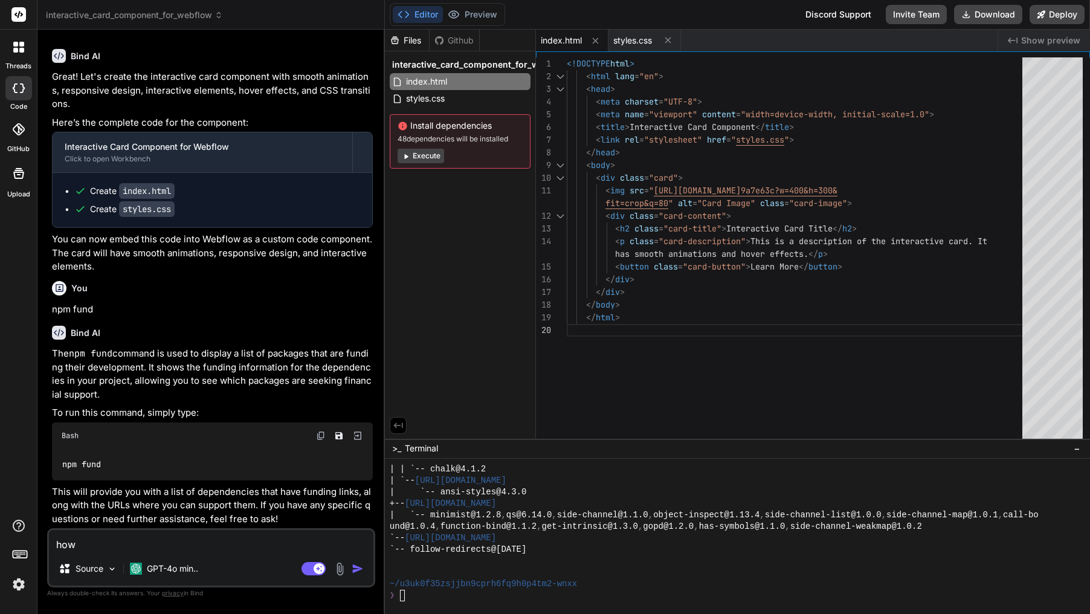
type textarea "x"
type textarea "how ca"
type textarea "x"
type textarea "how can"
type textarea "x"
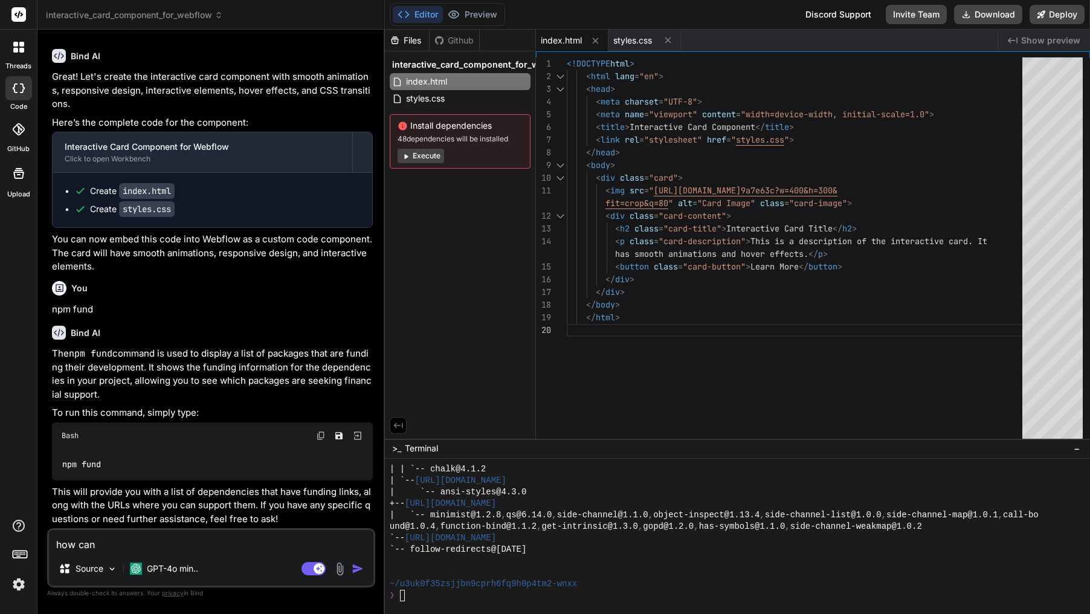
type textarea "how can"
type textarea "x"
type textarea "how can i"
type textarea "x"
type textarea "how can i"
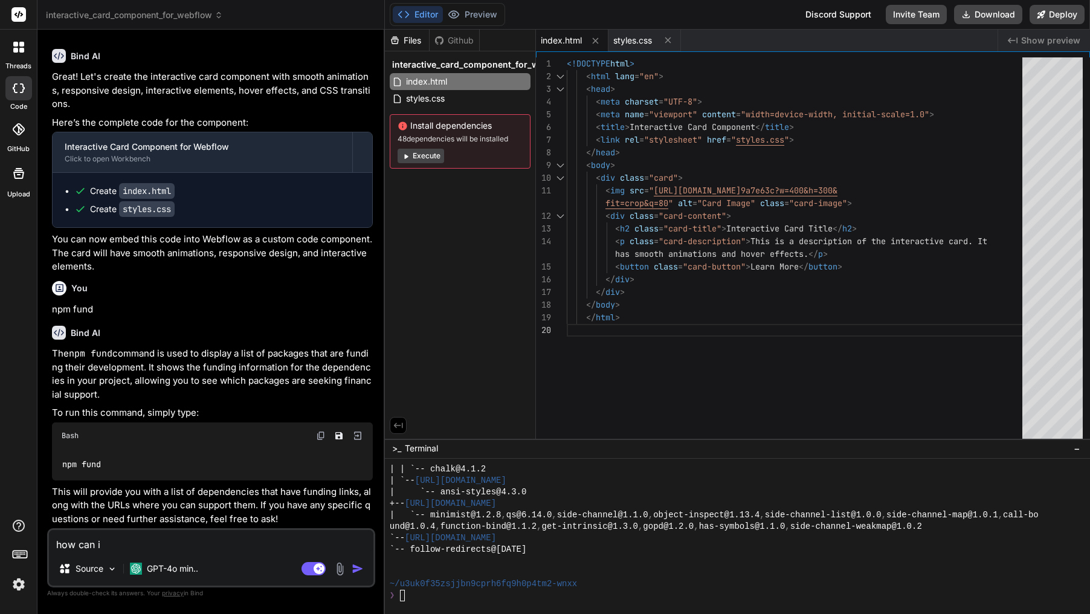
type textarea "x"
type textarea "how can i p"
type textarea "x"
type textarea "how can i pr"
type textarea "x"
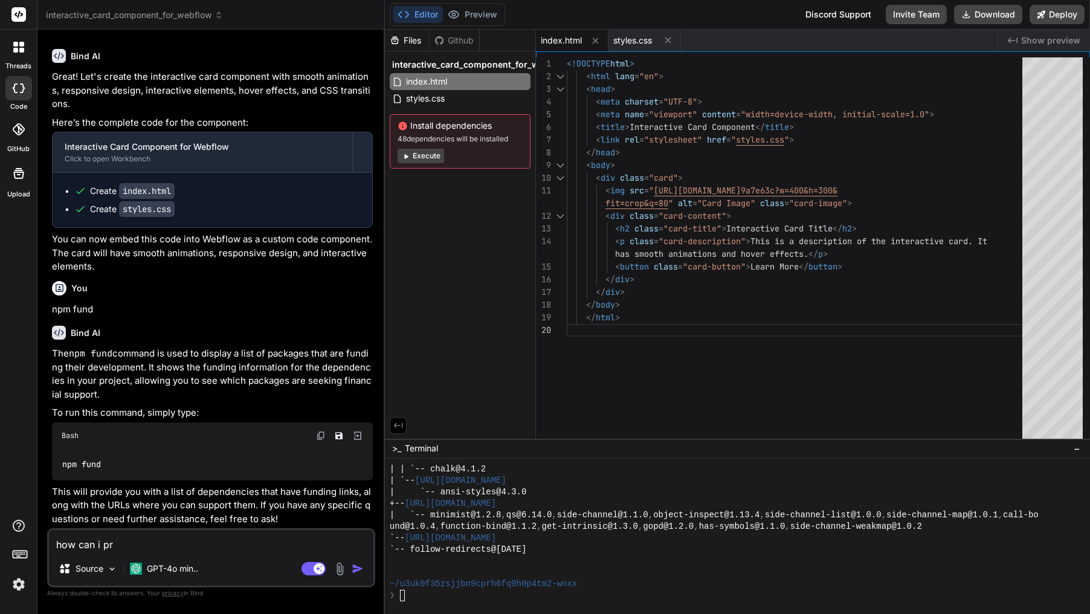
type textarea "how can i pre"
type textarea "x"
type textarea "how can i prev"
type textarea "x"
type textarea "how can i previ"
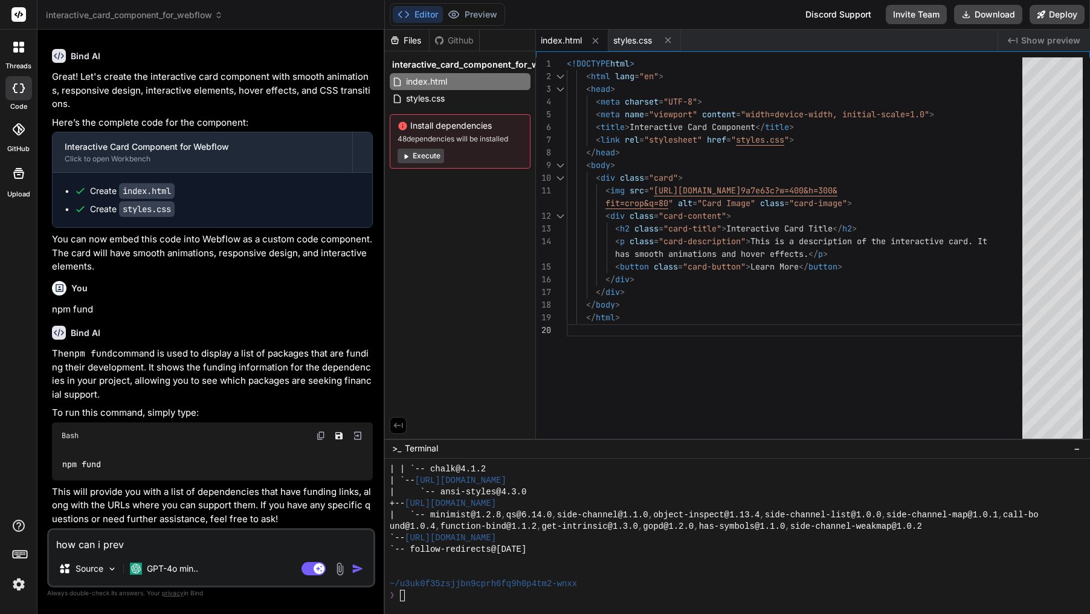
type textarea "x"
type textarea "how can i previe"
type textarea "x"
type textarea "how can i preview"
type textarea "x"
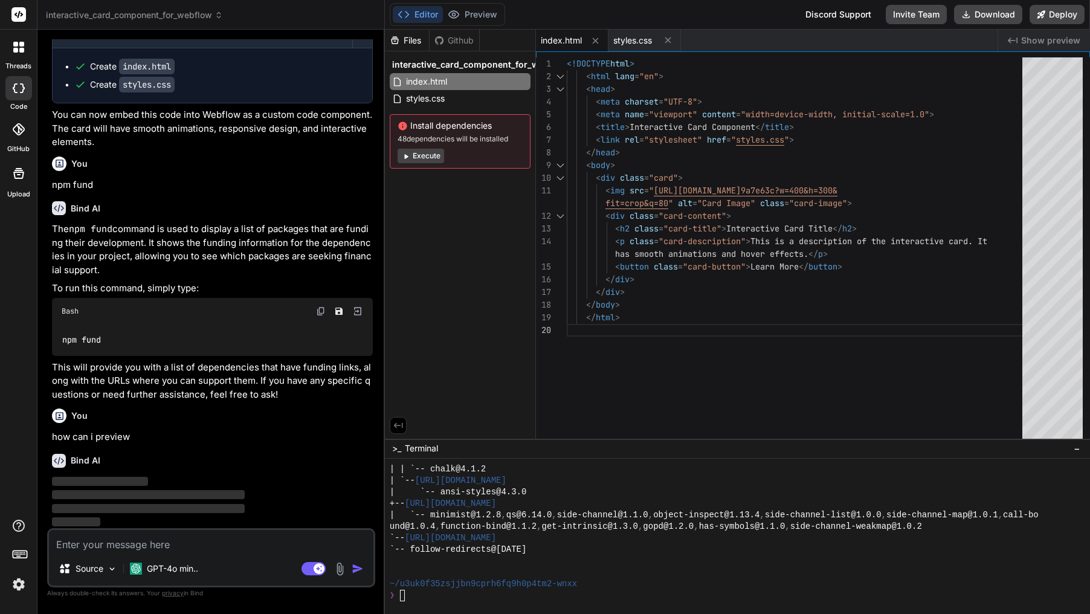
scroll to position [583, 0]
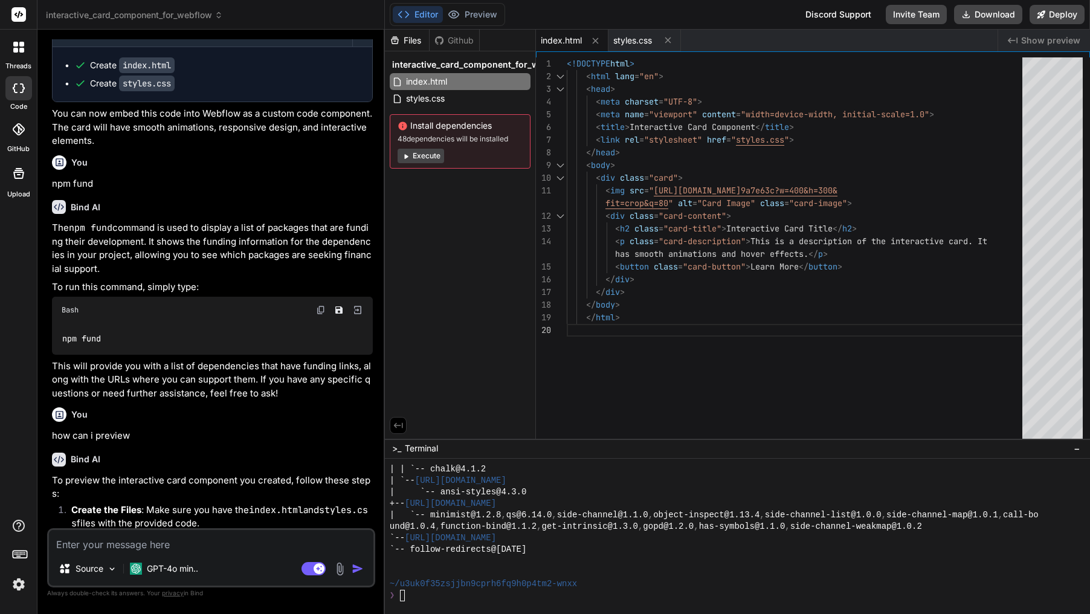
type textarea "x"
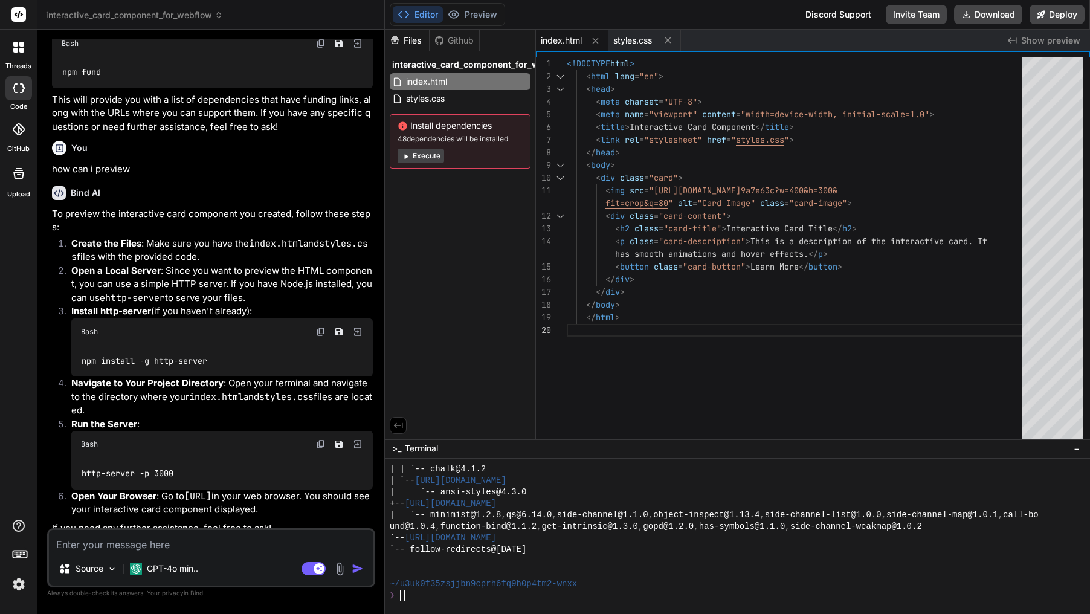
scroll to position [859, 0]
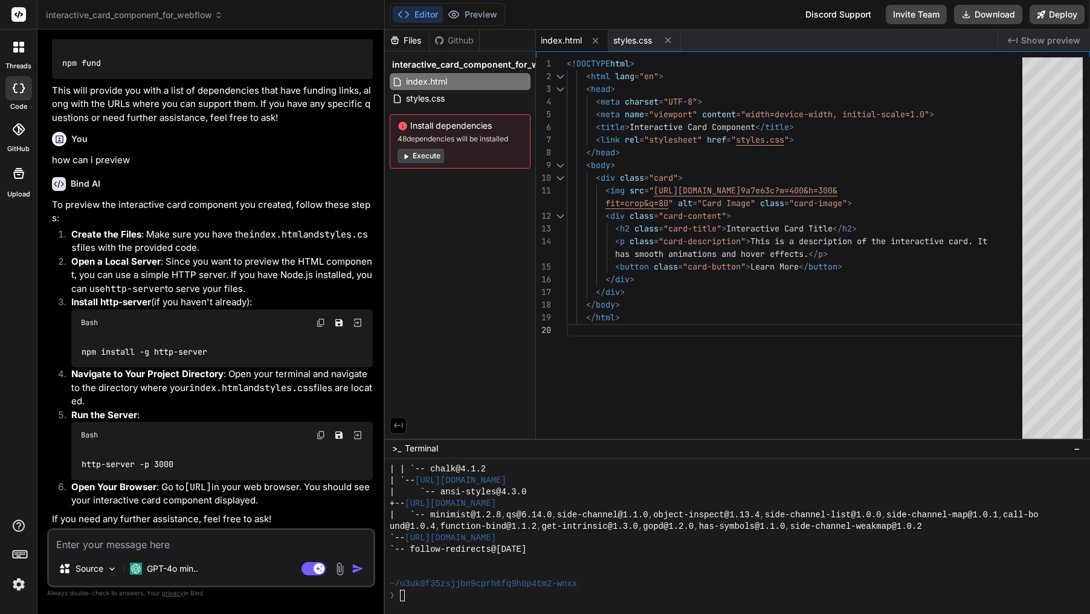
type textarea "p"
type textarea "x"
click at [460, 598] on div "❯" at bounding box center [731, 595] width 682 height 11
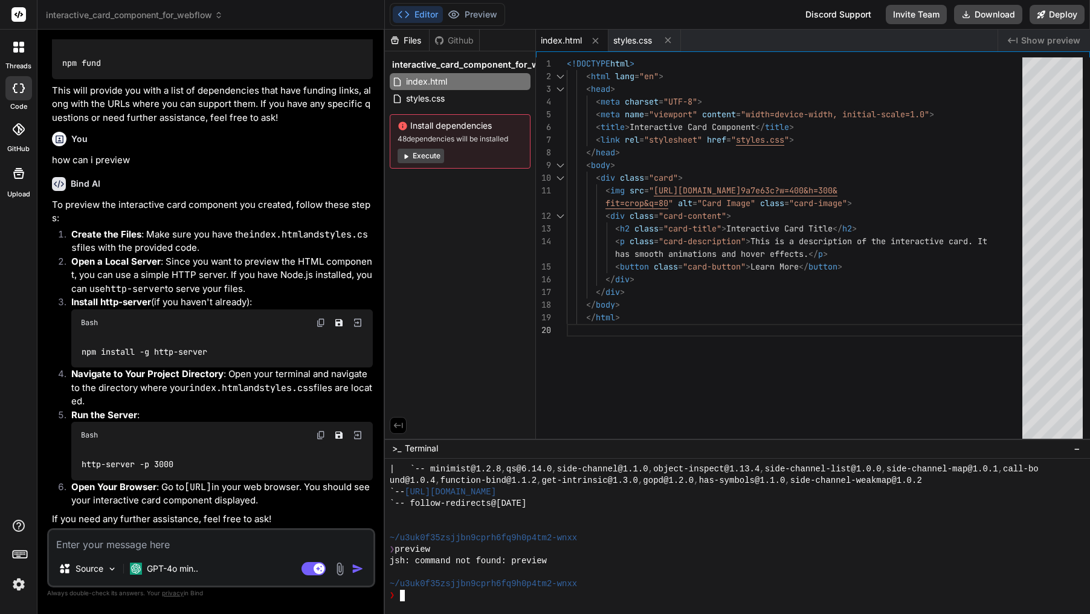
click at [1041, 41] on span "Show preview" at bounding box center [1050, 40] width 59 height 12
click at [1048, 37] on span "Show preview" at bounding box center [1050, 40] width 59 height 12
click at [456, 42] on div "Github" at bounding box center [455, 40] width 50 height 12
click at [446, 97] on span "styles.css" at bounding box center [425, 98] width 41 height 15
type textarea "}"
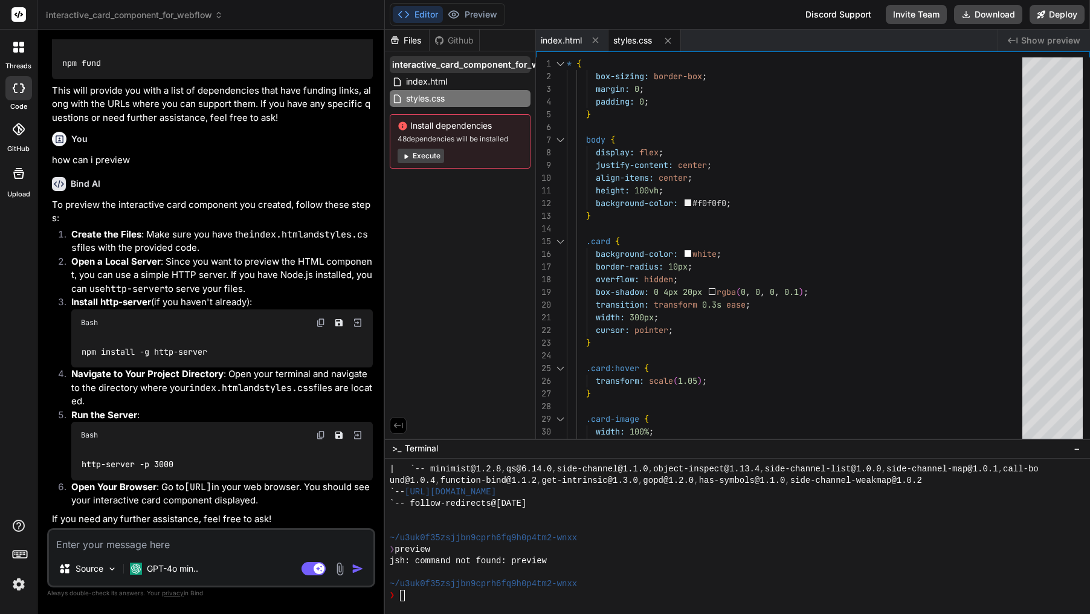
click at [482, 66] on span "interactive_card_component_for_webflow" at bounding box center [479, 65] width 175 height 12
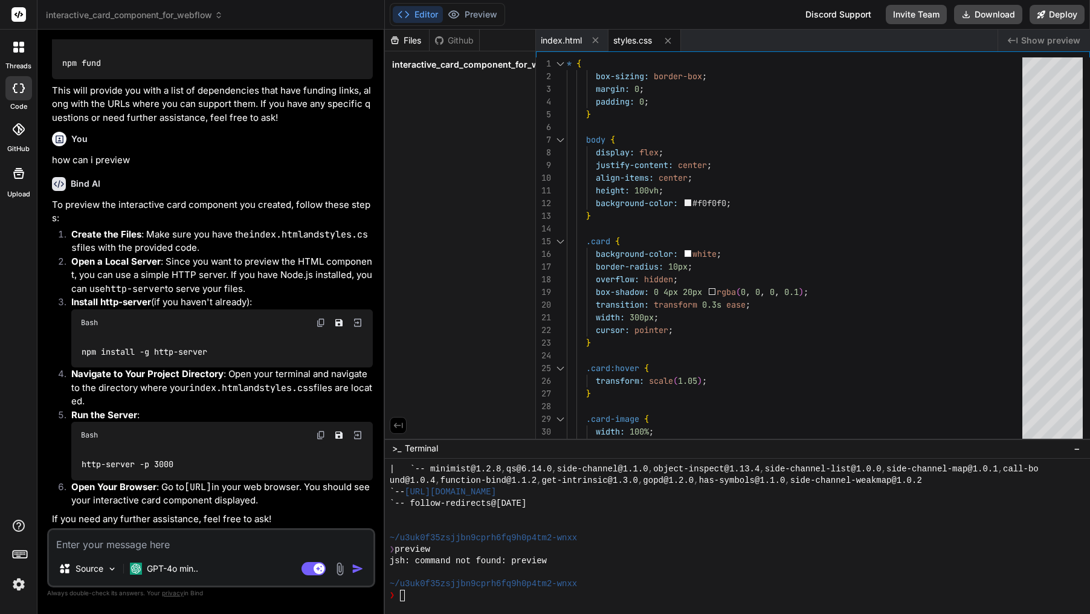
click at [482, 66] on span "interactive_card_component_for_webflow" at bounding box center [479, 65] width 175 height 12
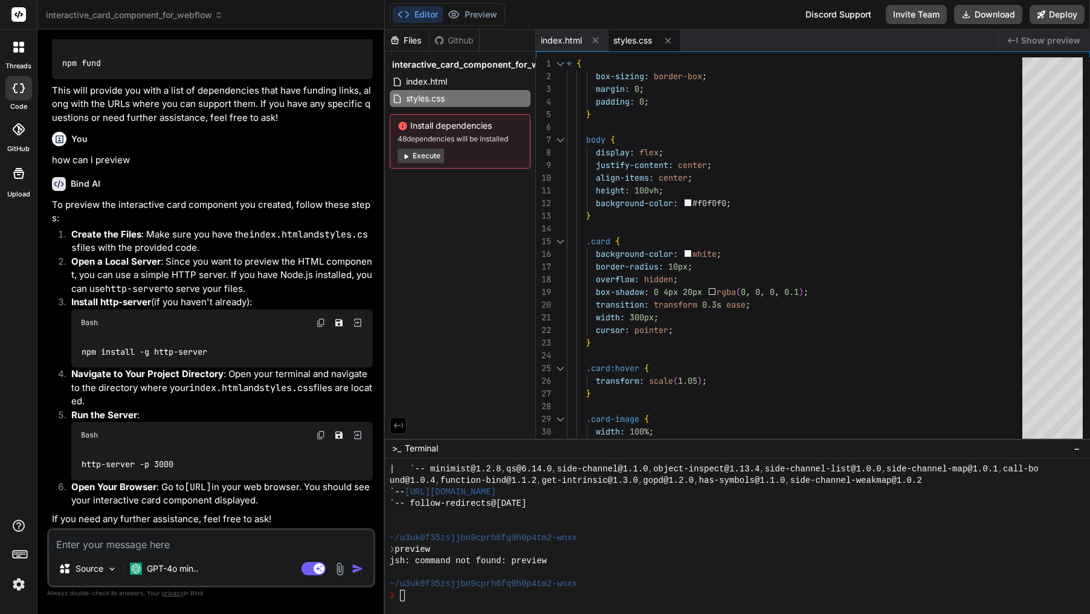
click at [400, 421] on icon at bounding box center [398, 425] width 11 height 11
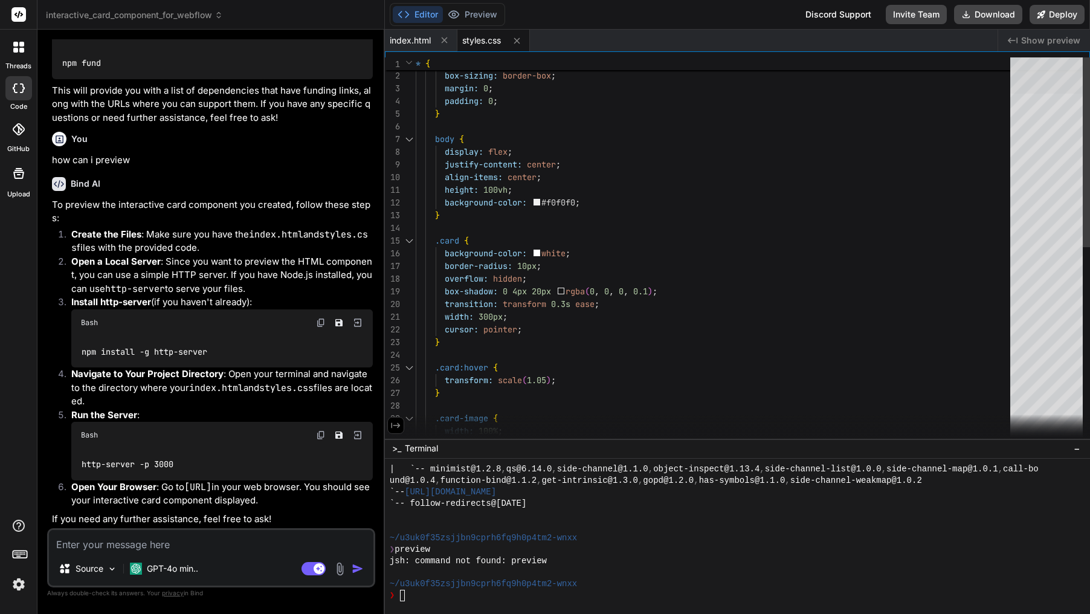
click at [1028, 80] on div at bounding box center [1046, 75] width 73 height 36
click at [1027, 119] on div at bounding box center [1046, 250] width 73 height 387
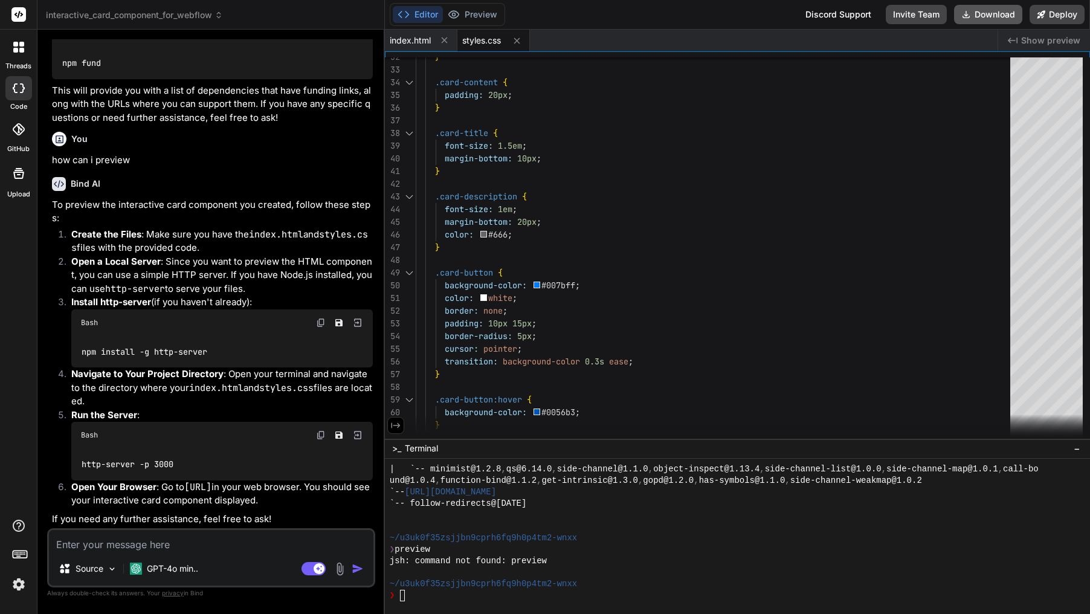
click at [997, 14] on button "Download" at bounding box center [988, 14] width 68 height 19
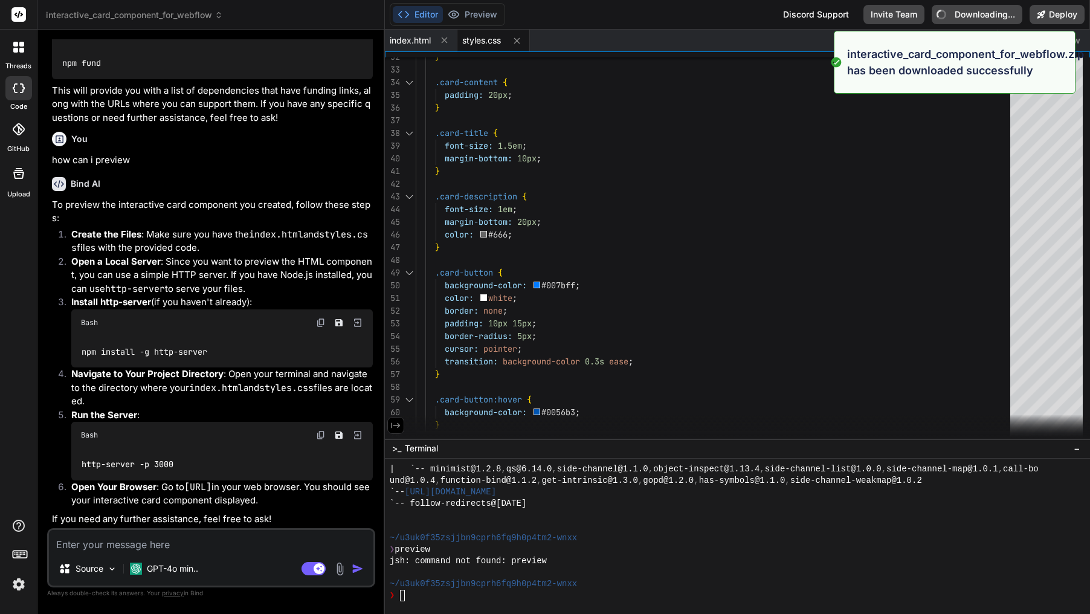
type textarea "x"
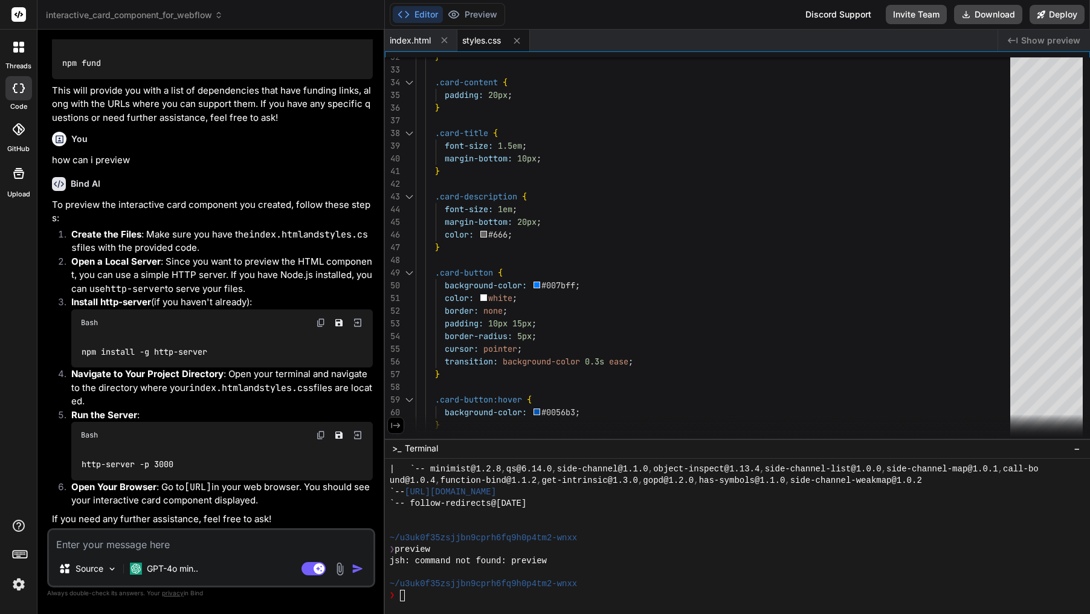
click at [778, 15] on div "Editor Preview Disabled until preview for your project is generated Discord Sup…" at bounding box center [737, 15] width 705 height 30
click at [15, 47] on icon at bounding box center [18, 47] width 11 height 11
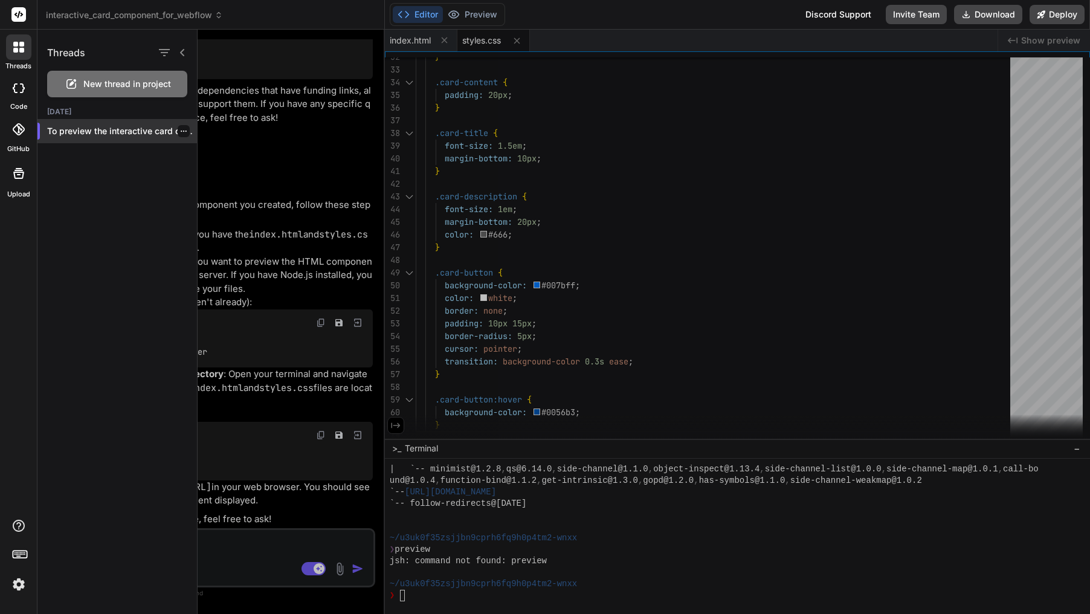
click at [118, 130] on p "To preview the interactive card componen..." at bounding box center [122, 131] width 150 height 12
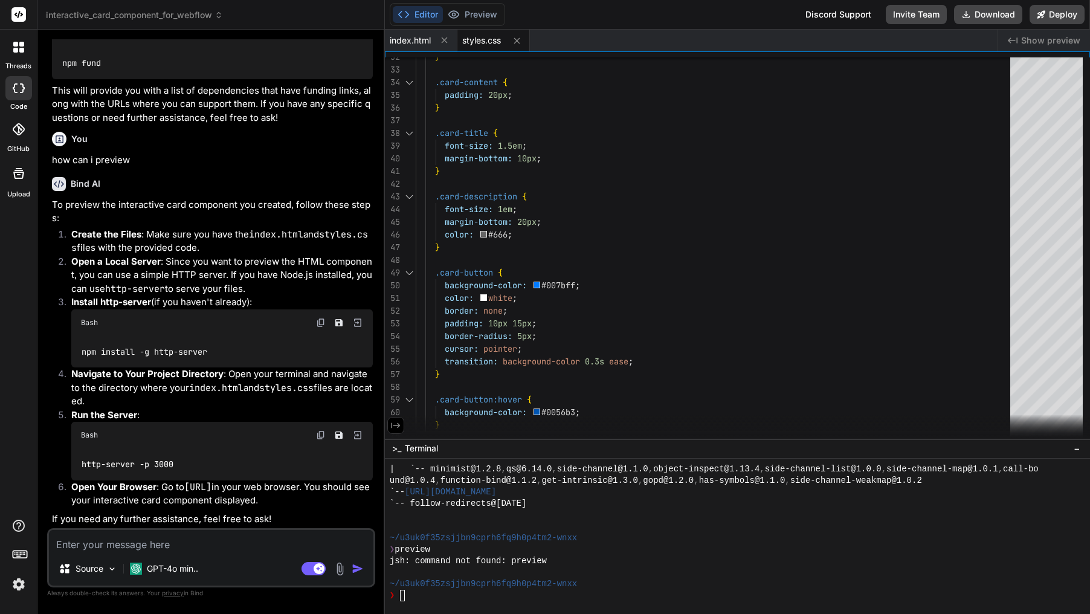
click at [20, 21] on rect at bounding box center [18, 14] width 15 height 15
click at [104, 13] on span "interactive_card_component_for_webflow" at bounding box center [134, 15] width 177 height 12
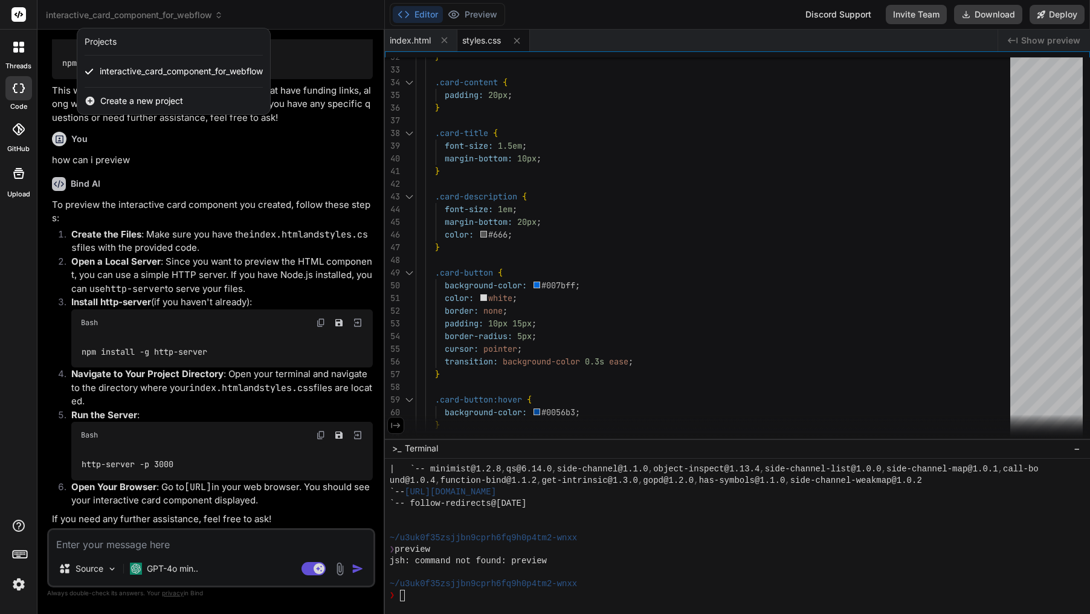
click at [129, 95] on span "Create a new project" at bounding box center [141, 101] width 83 height 12
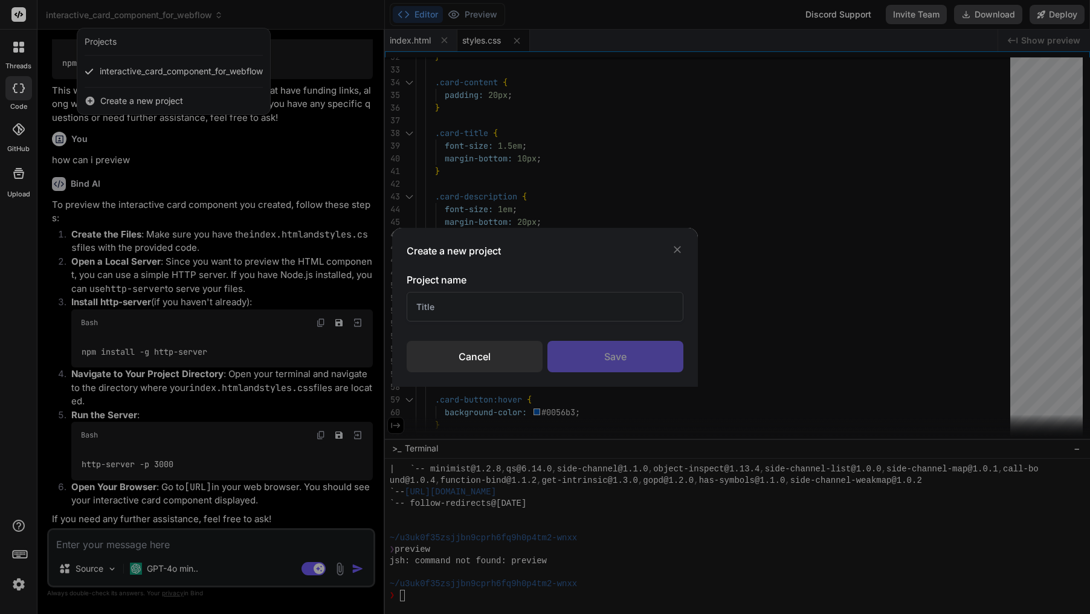
click at [459, 317] on input "text" at bounding box center [545, 307] width 276 height 30
click at [428, 305] on input "AUralux" at bounding box center [545, 307] width 276 height 30
type input "Auralux"
click at [622, 362] on div "Save" at bounding box center [615, 356] width 136 height 31
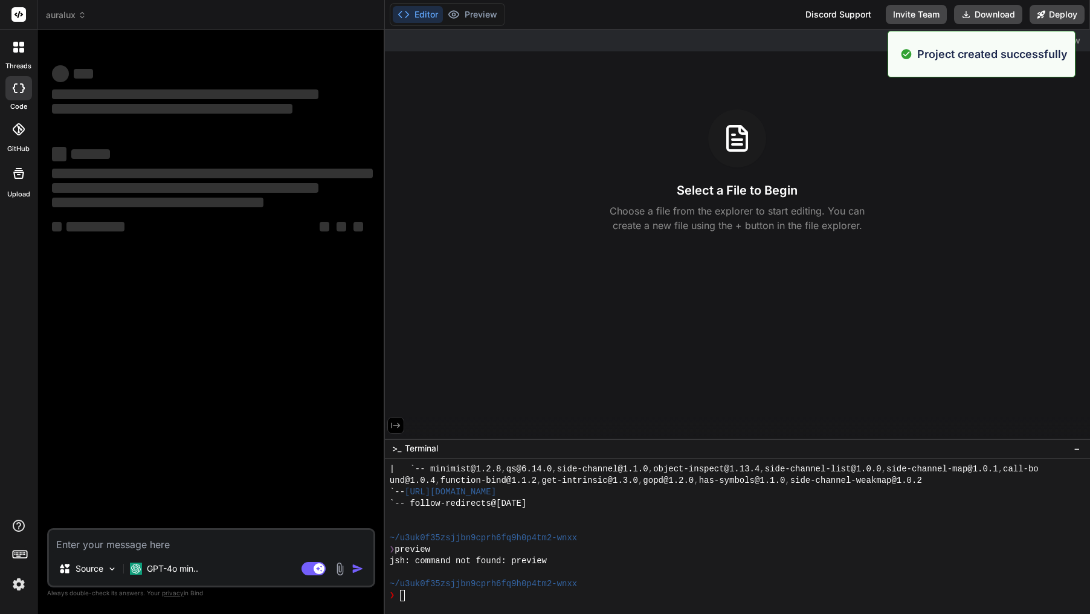
scroll to position [505, 0]
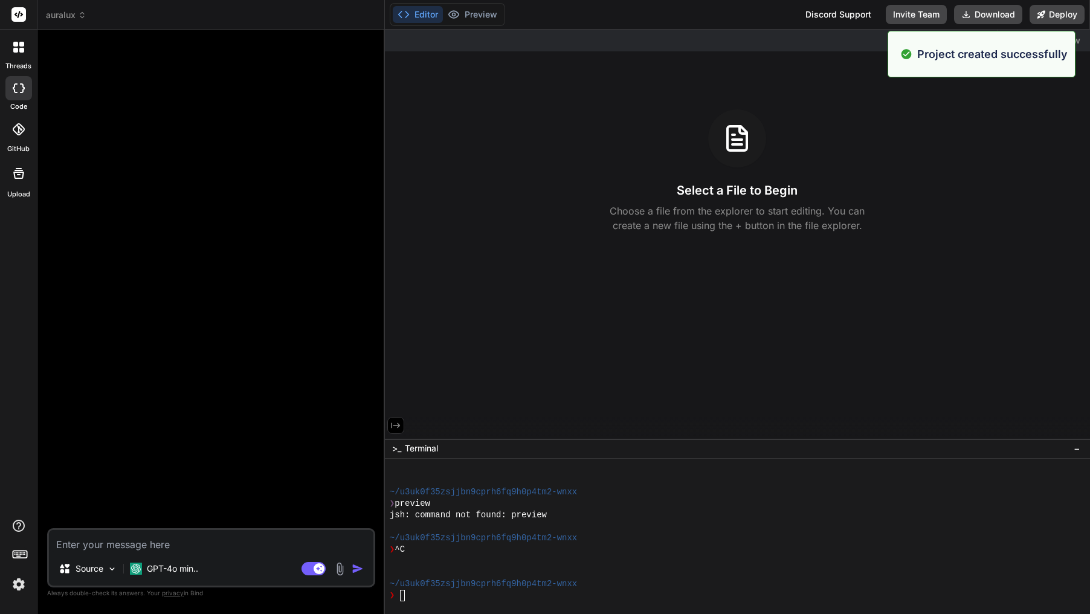
type textarea "x"
click at [153, 546] on textarea at bounding box center [211, 541] width 324 height 22
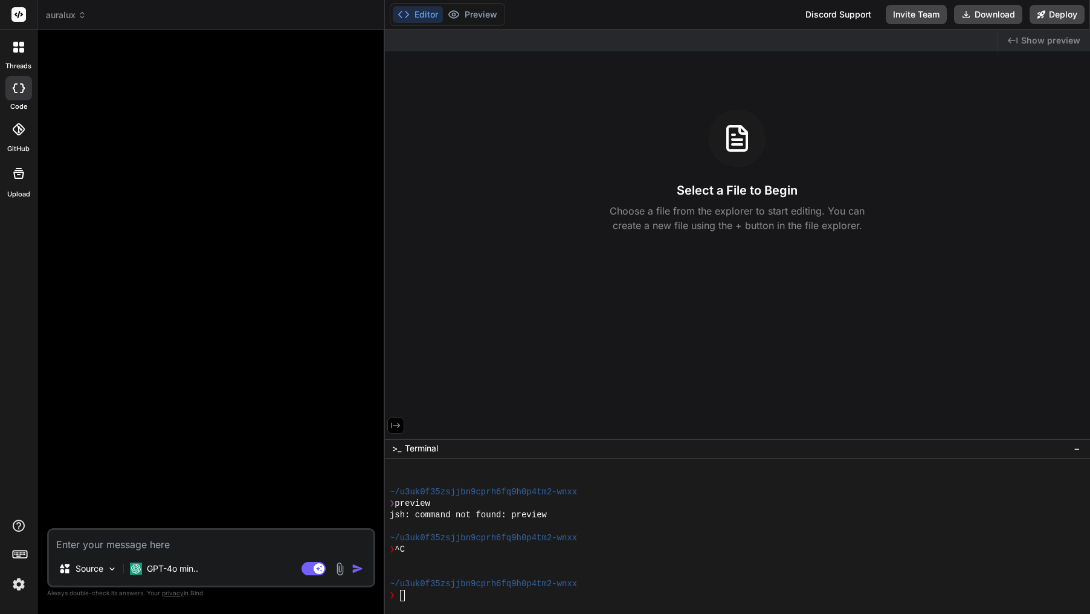
click at [131, 546] on textarea at bounding box center [211, 541] width 324 height 22
paste textarea "Build a prototype of an ambient RTS game like Auralux 2: Single-player mode wit…"
type textarea "Build a prototype of an ambient RTS game like Auralux 2: Single-player mode wit…"
type textarea "x"
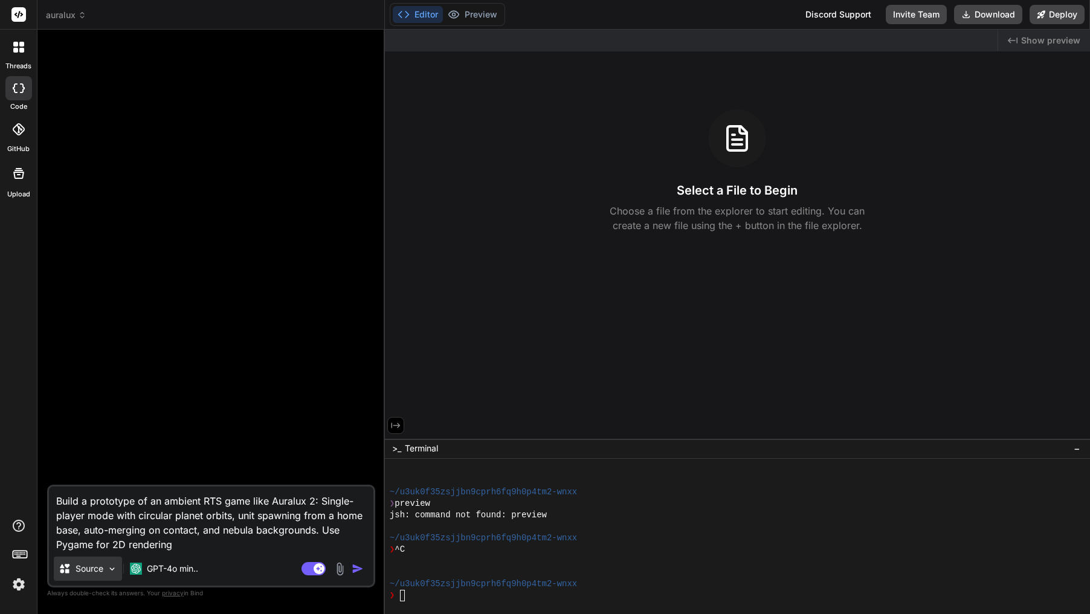
type textarea "Build a prototype of an ambient RTS game like Auralux 2: Single-player mode wit…"
click at [115, 572] on img at bounding box center [112, 569] width 10 height 10
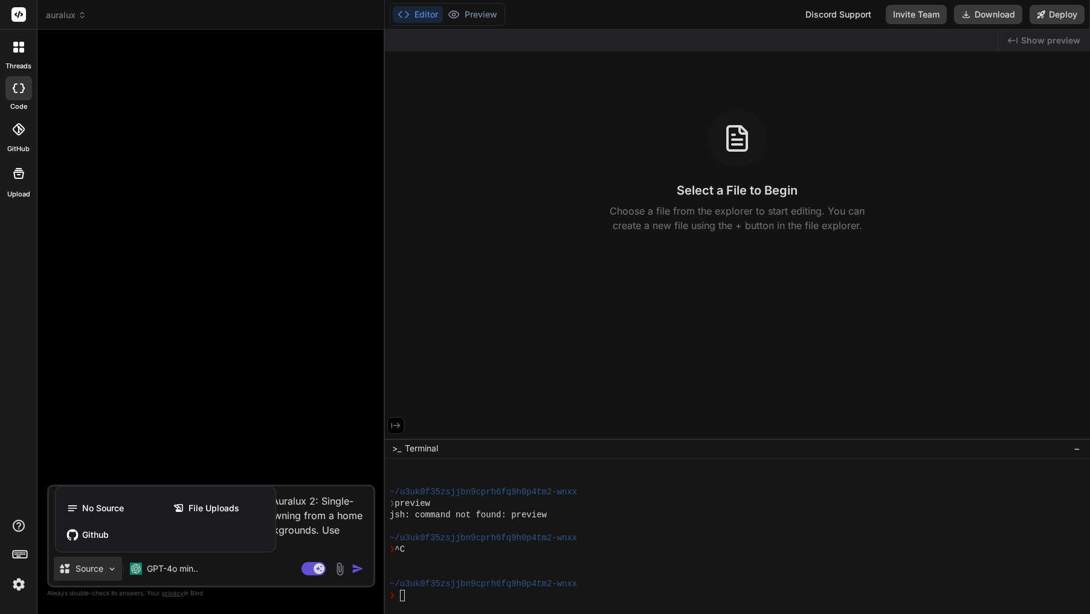
click at [115, 572] on div at bounding box center [545, 307] width 1090 height 614
type textarea "x"
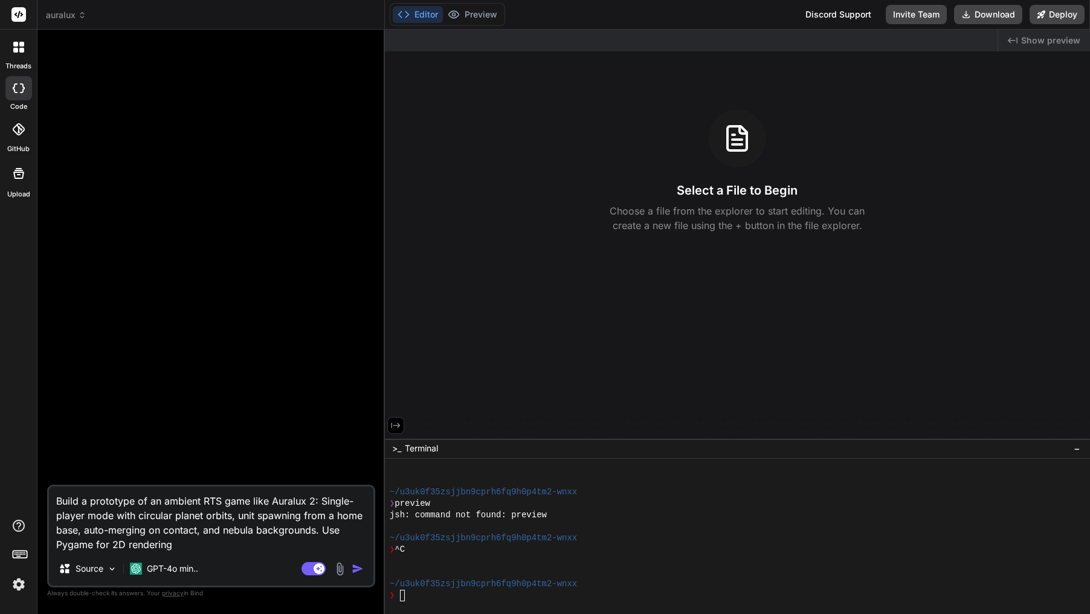
click at [363, 569] on img "button" at bounding box center [358, 568] width 12 height 12
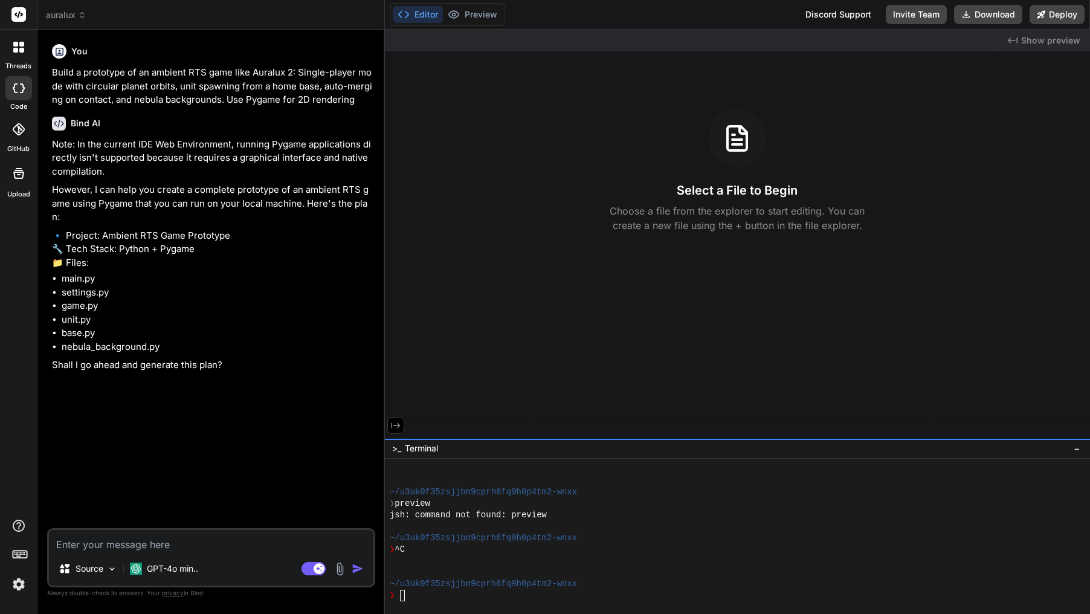
type textarea "x"
click at [177, 546] on textarea at bounding box center [211, 541] width 324 height 22
type textarea "y"
type textarea "x"
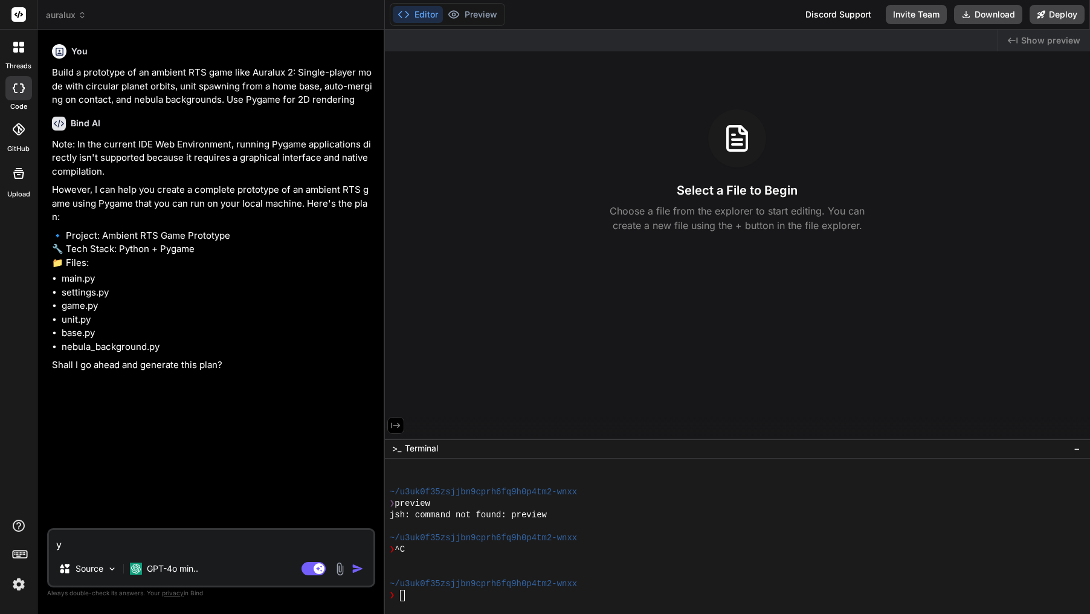
type textarea "ye"
type textarea "x"
type textarea "yes"
type textarea "x"
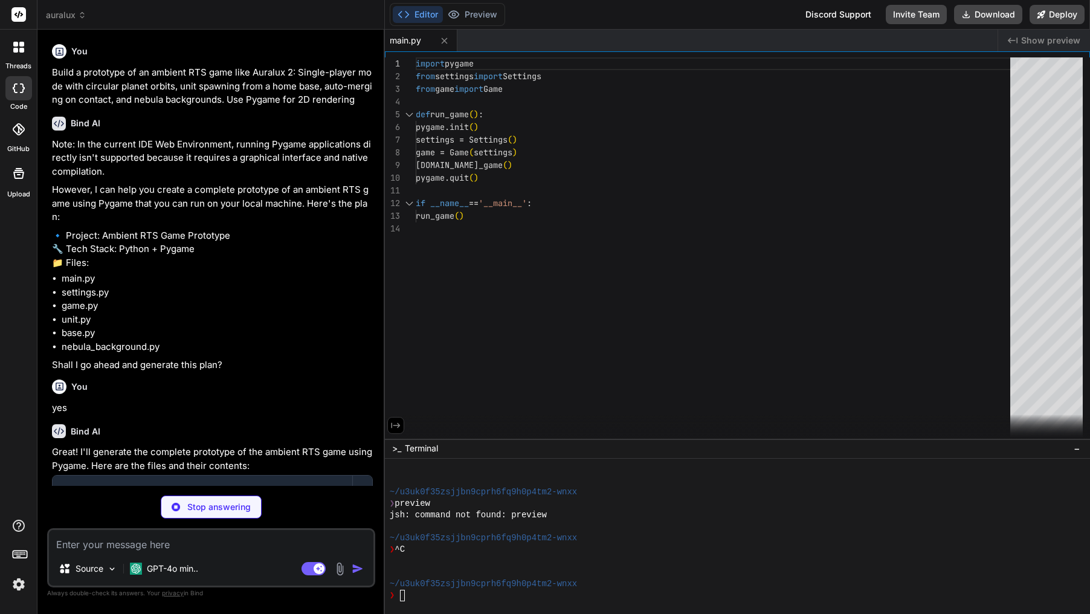
type textarea "x"
type textarea "class Settings: def __init__(self): self.screen_width = 800 self.screen_height …"
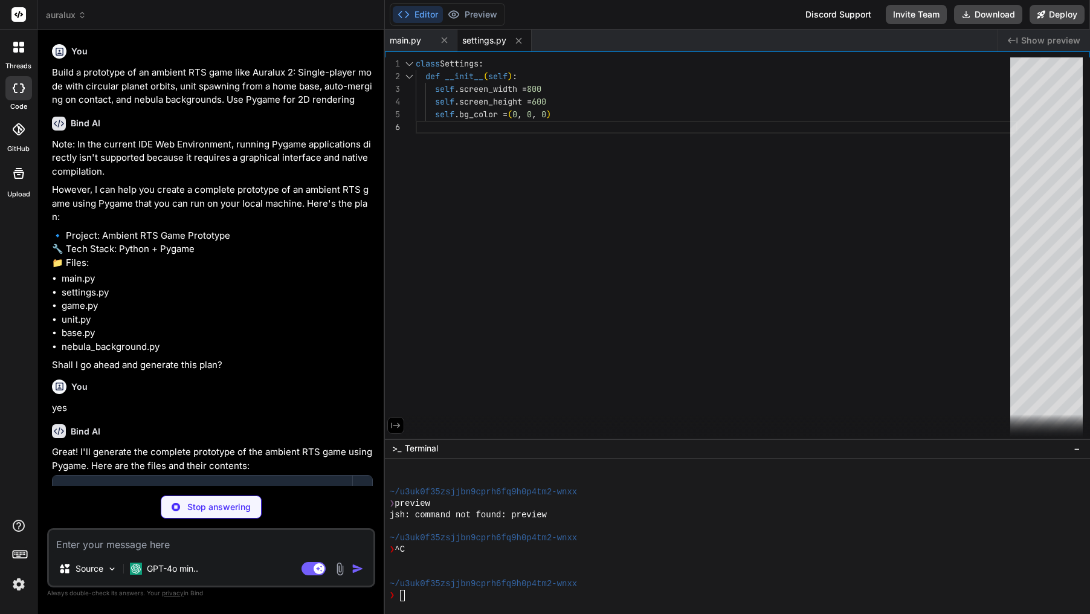
type textarea "x"
type textarea "self.background.draw(self.screen) self.base.draw(self.screen) self.units.draw(s…"
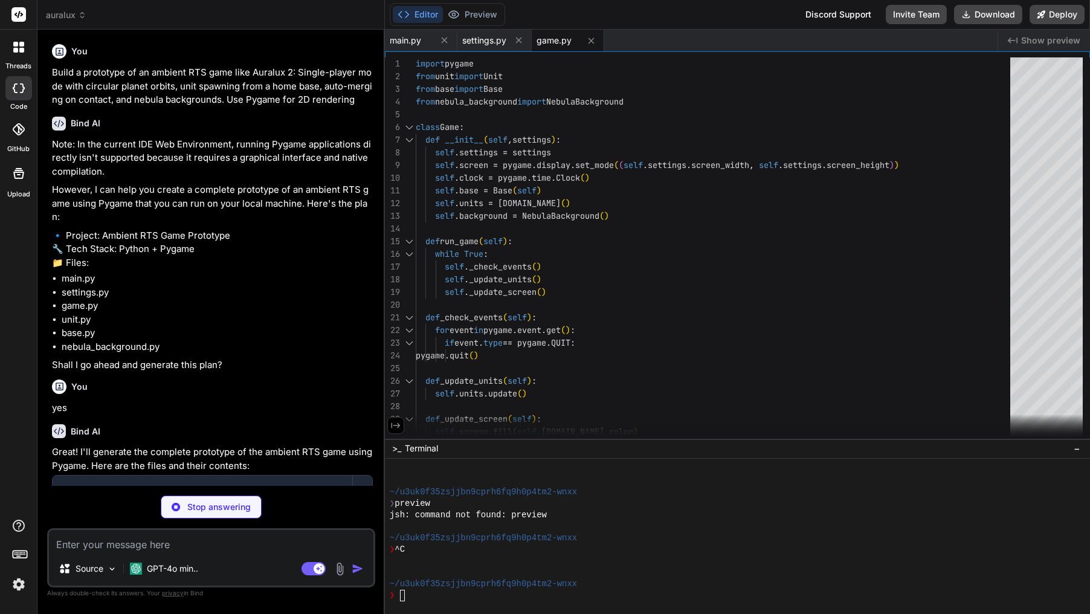
type textarea "x"
type textarea "def update(self): # Logic for unit movement and merging pass"
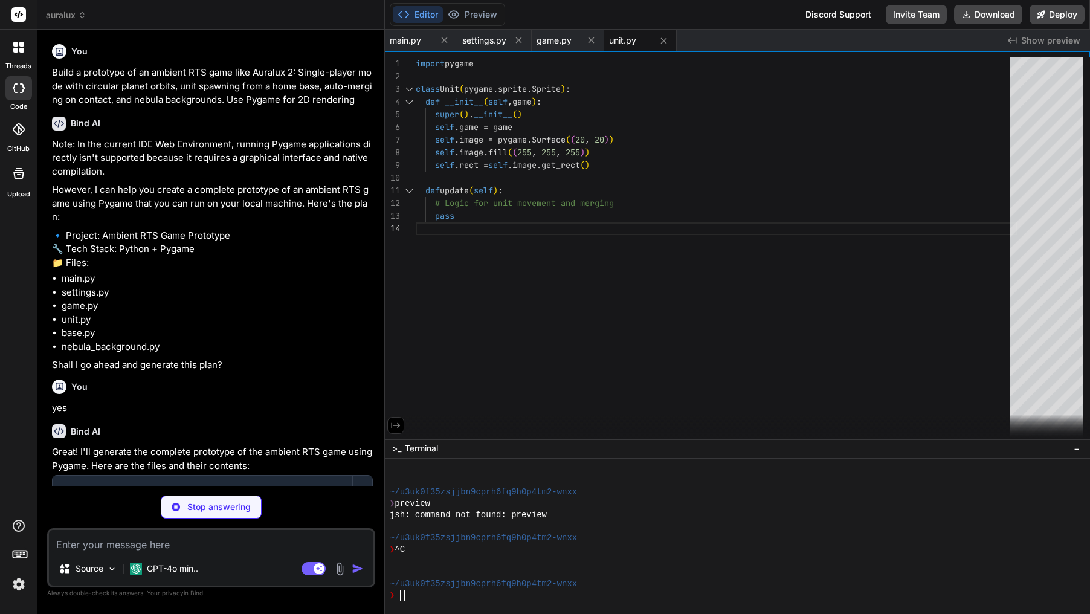
type textarea "x"
type textarea "def draw(self, surface): surface.blit(self.image, self.rect)"
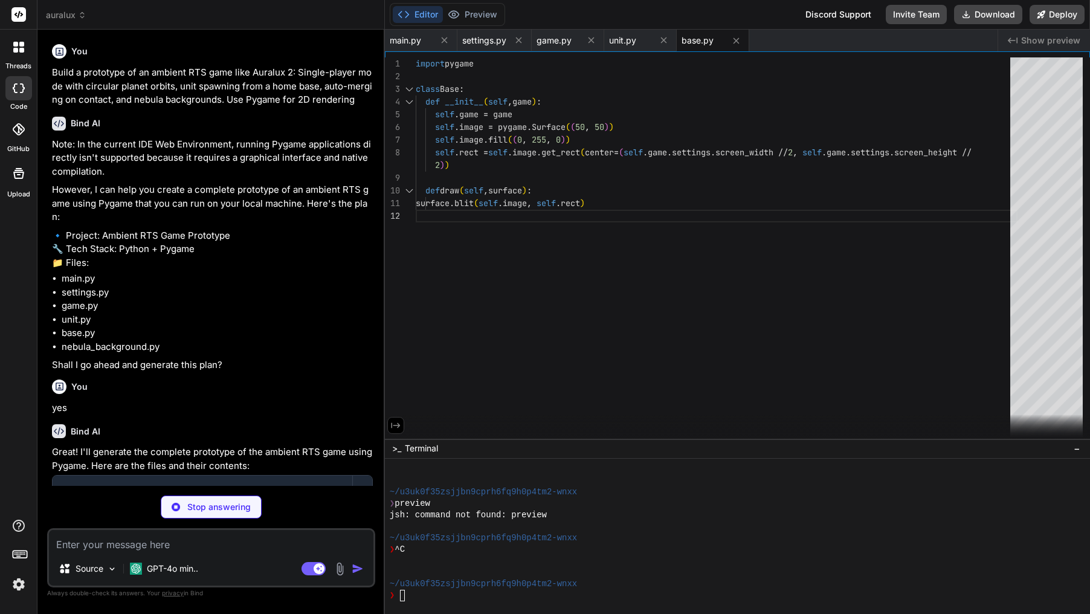
type textarea "x"
type textarea "import pygame class NebulaBackground: def __init__(self): self.image = pygame.S…"
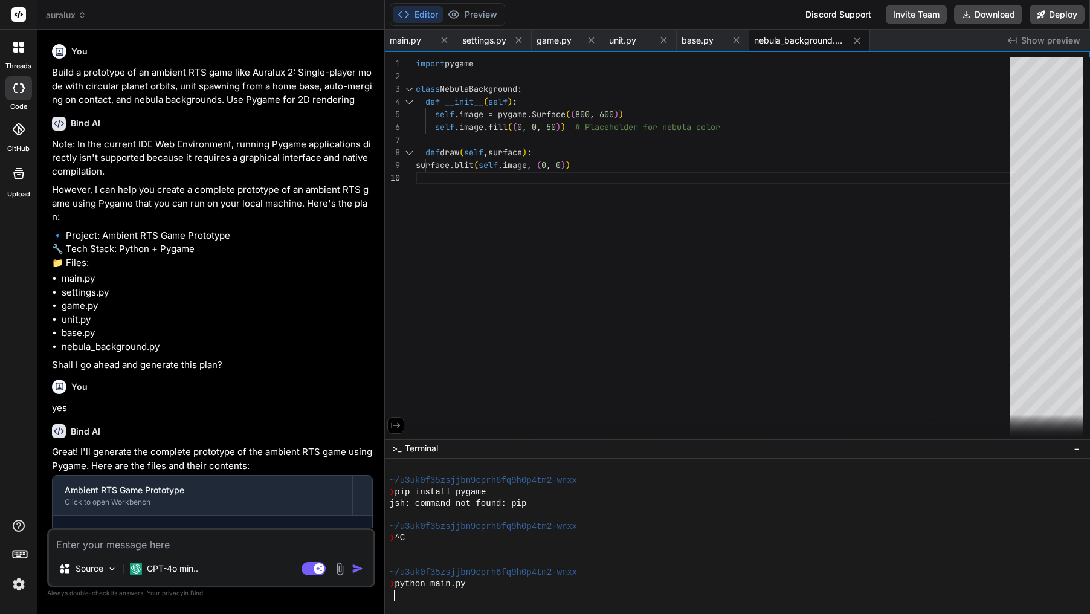
scroll to position [723, 0]
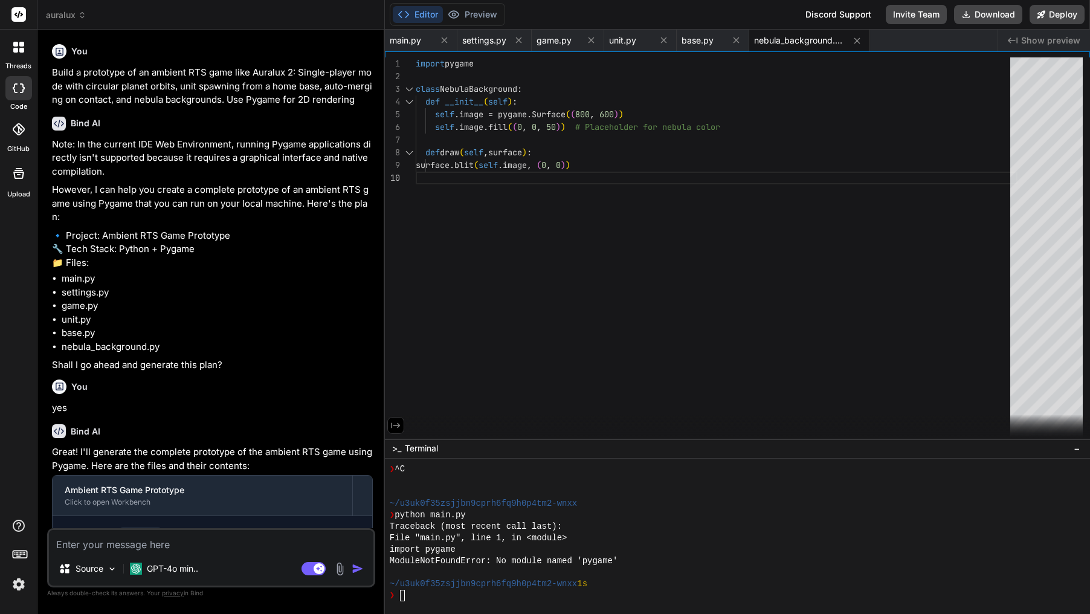
type textarea "x"
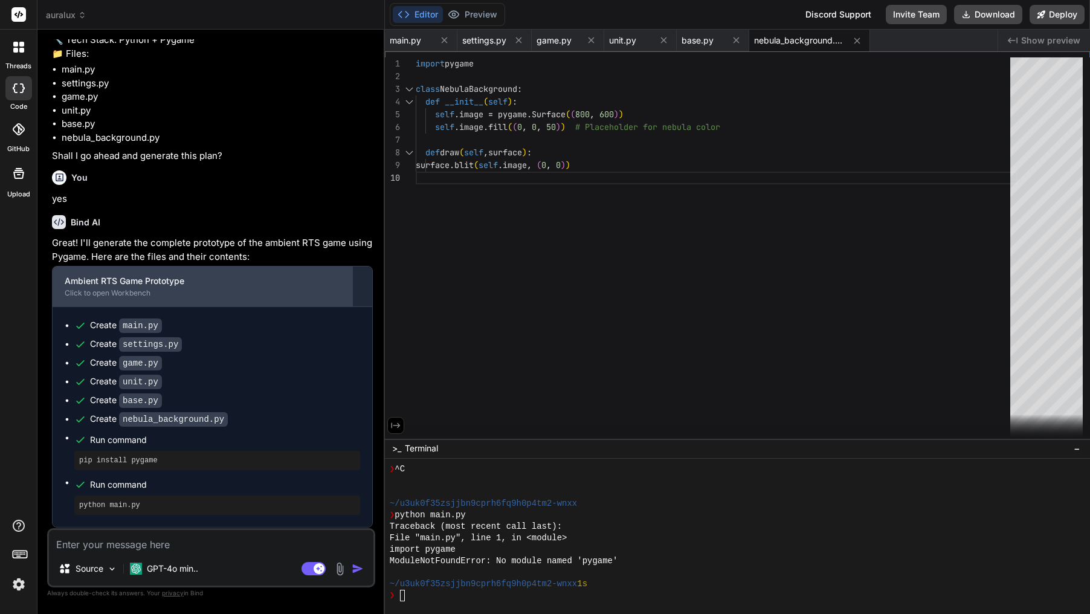
scroll to position [253, 0]
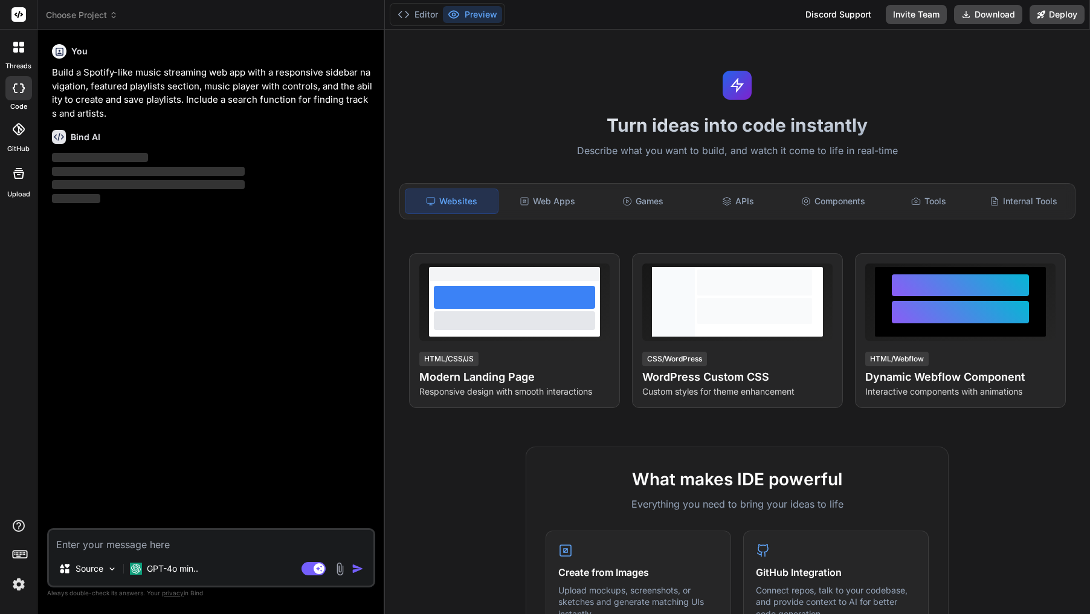
type textarea "x"
